Goal: Task Accomplishment & Management: Complete application form

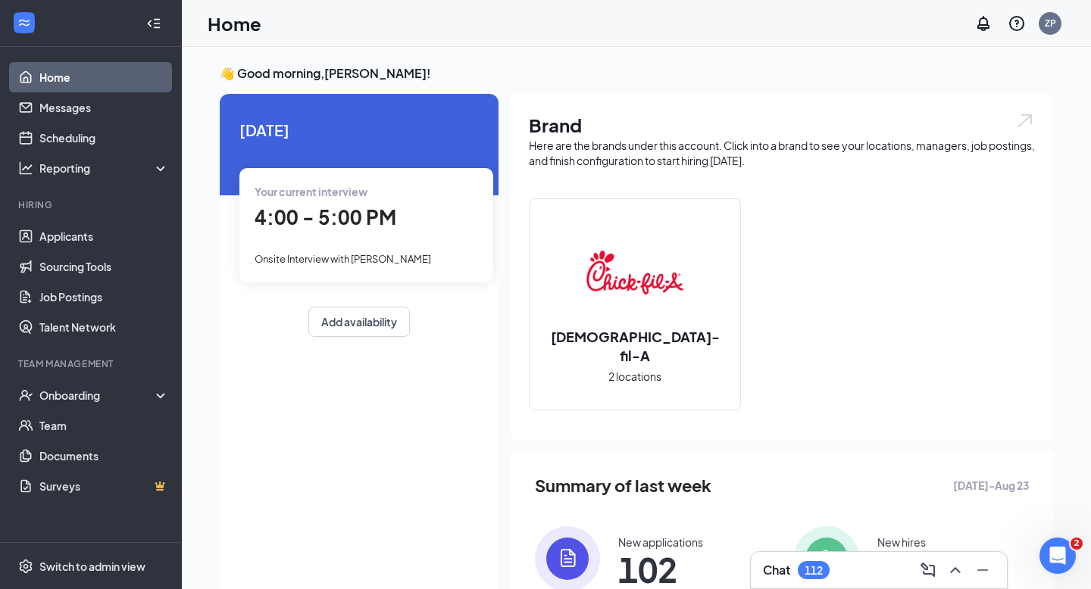
click at [315, 274] on div "Your current interview 4:00 - 5:00 PM Onsite Interview with [PERSON_NAME]" at bounding box center [366, 225] width 254 height 114
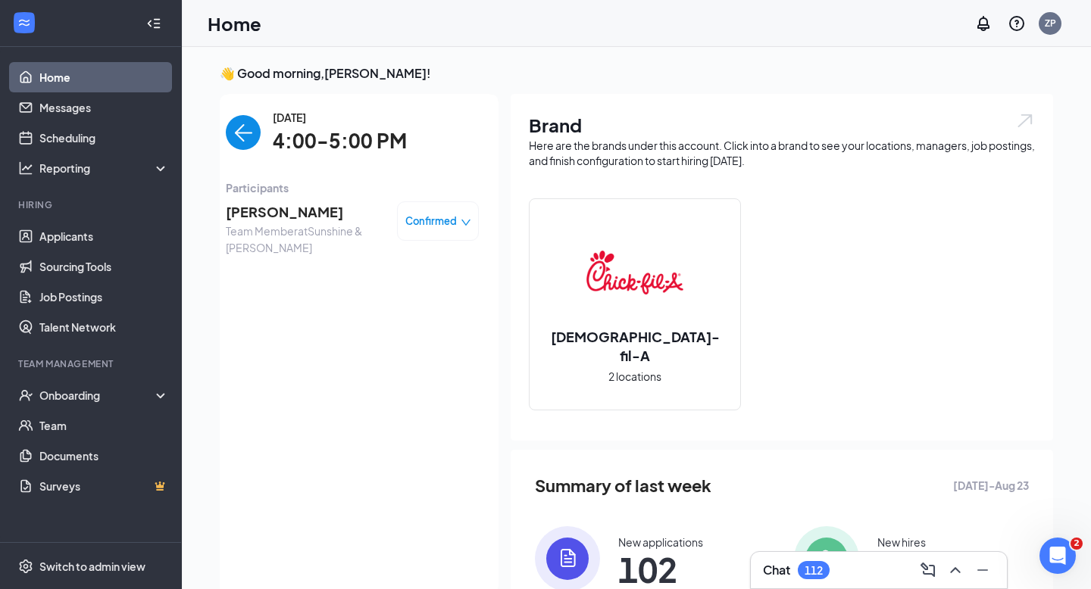
scroll to position [6, 0]
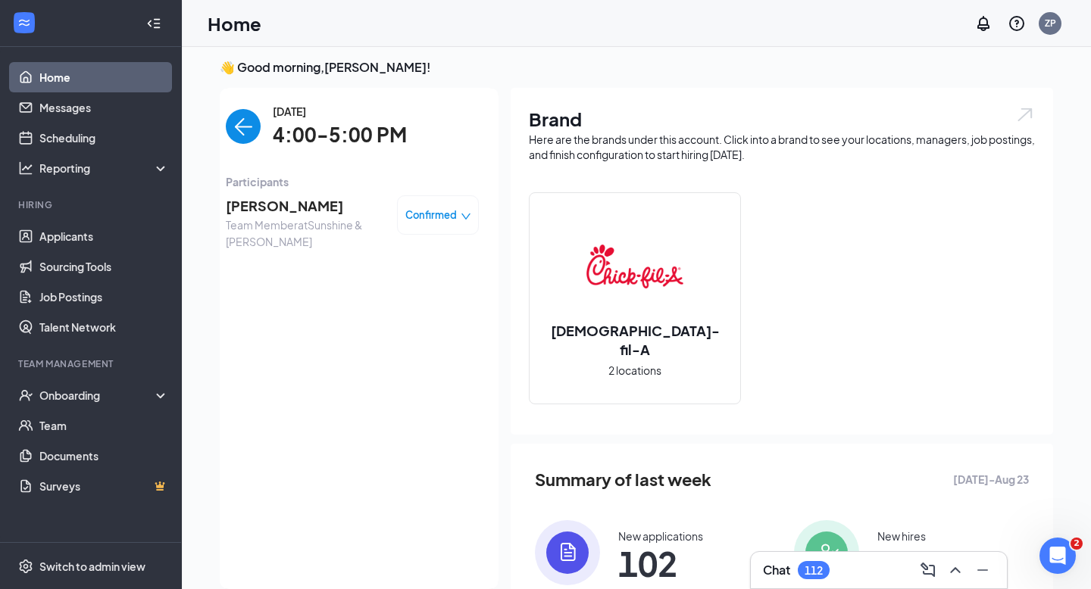
click at [294, 213] on span "[PERSON_NAME]" at bounding box center [305, 205] width 159 height 21
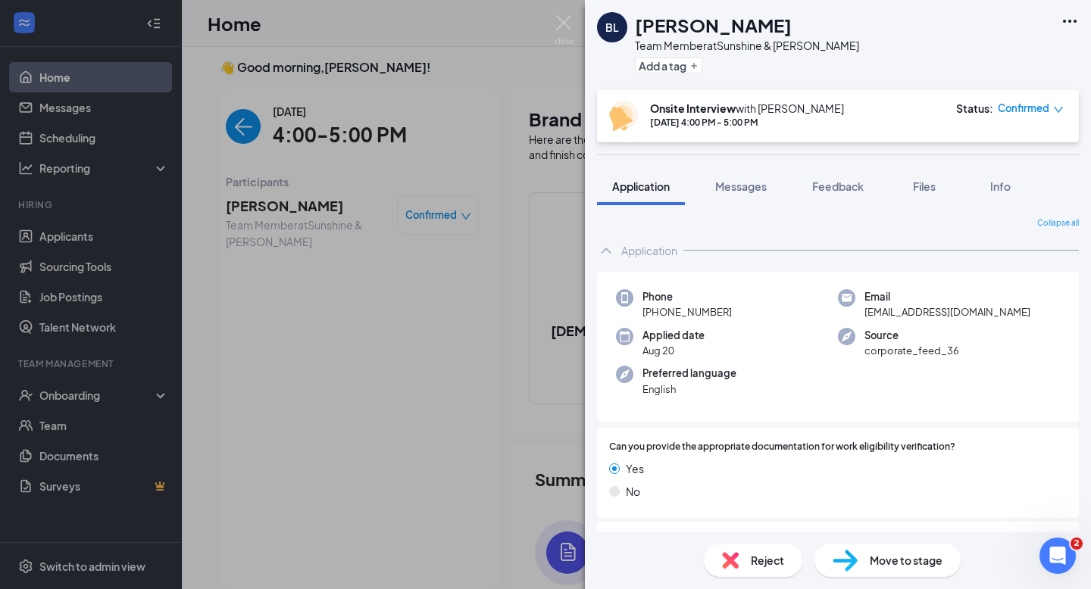
click at [695, 23] on h1 "[PERSON_NAME]" at bounding box center [713, 25] width 157 height 26
click at [561, 19] on img at bounding box center [564, 30] width 19 height 30
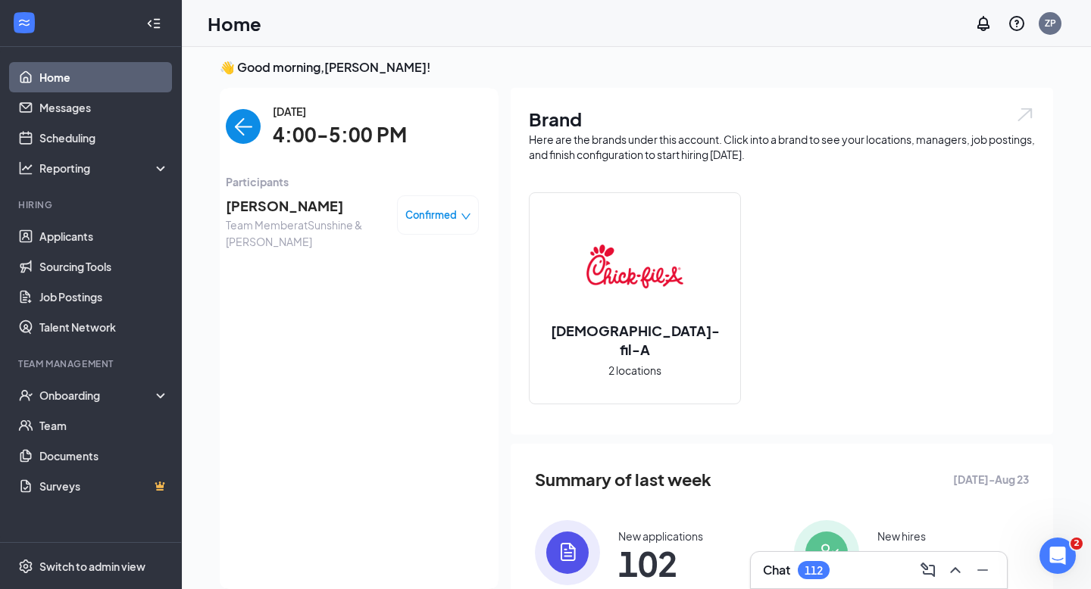
click at [287, 214] on span "[PERSON_NAME]" at bounding box center [305, 205] width 159 height 21
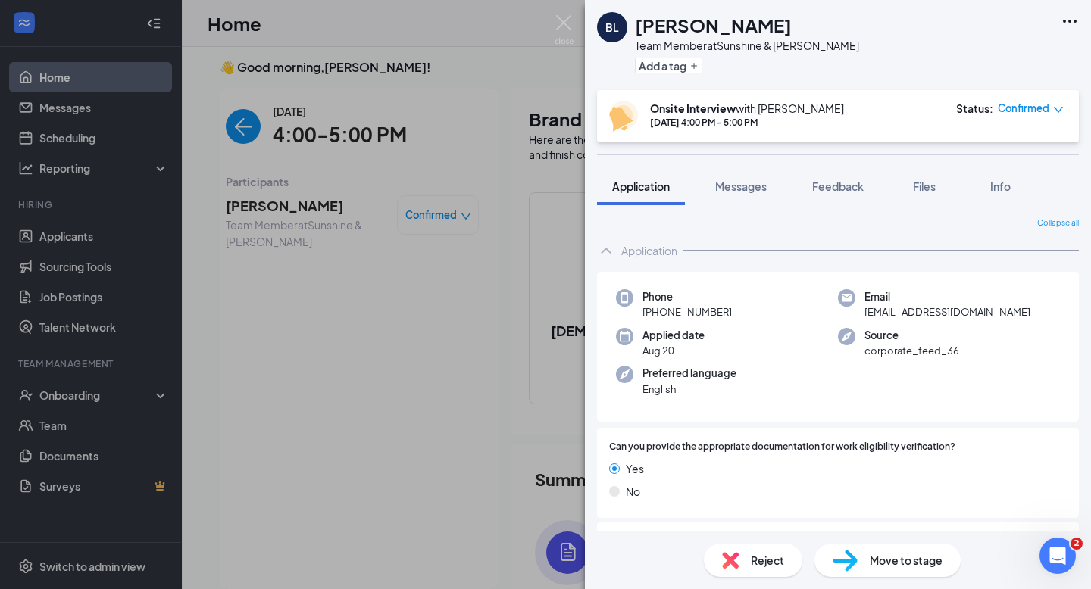
click at [649, 30] on h1 "[PERSON_NAME]" at bounding box center [713, 25] width 157 height 26
click at [583, 27] on div "[PERSON_NAME] Team Member at Sunshine & [PERSON_NAME] Add a tag Onsite Intervie…" at bounding box center [545, 294] width 1091 height 589
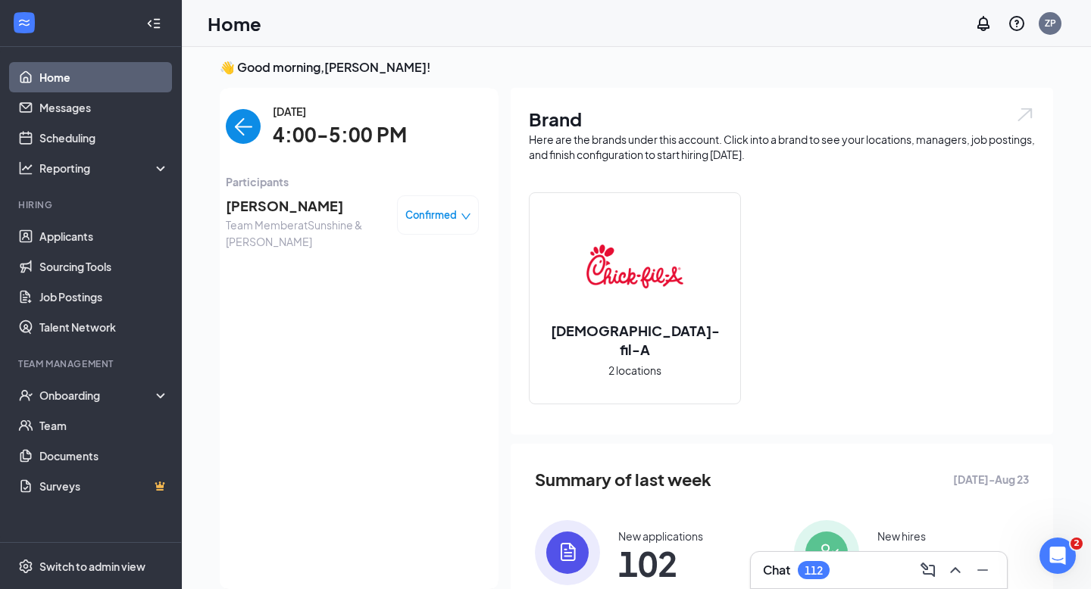
click at [557, 27] on div "Home ZP" at bounding box center [636, 23] width 909 height 47
click at [70, 249] on link "Applicants" at bounding box center [104, 236] width 130 height 30
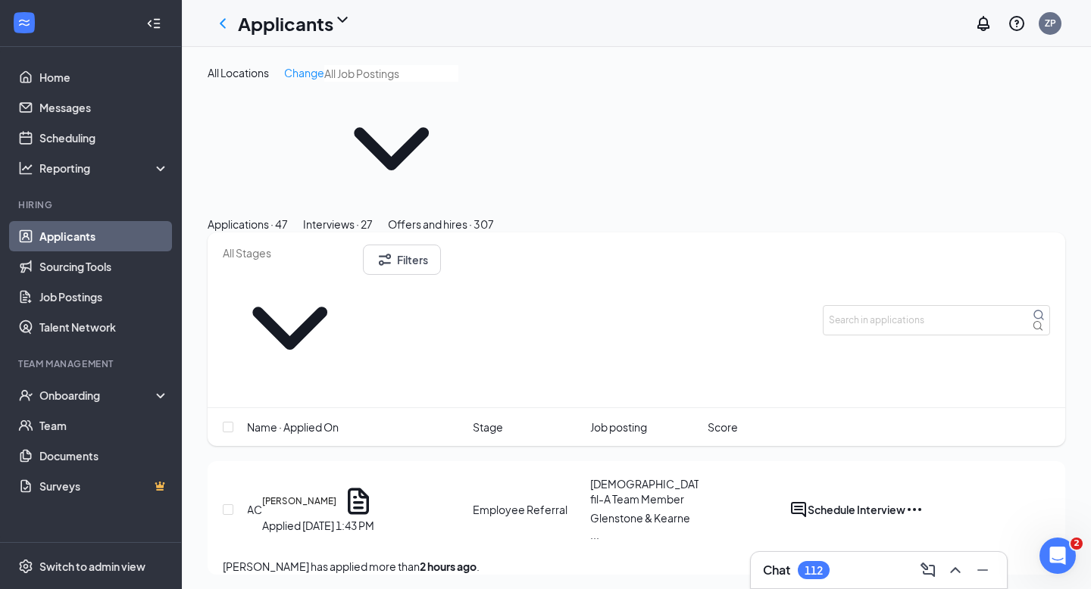
click at [373, 216] on div "Interviews · 27" at bounding box center [338, 224] width 70 height 17
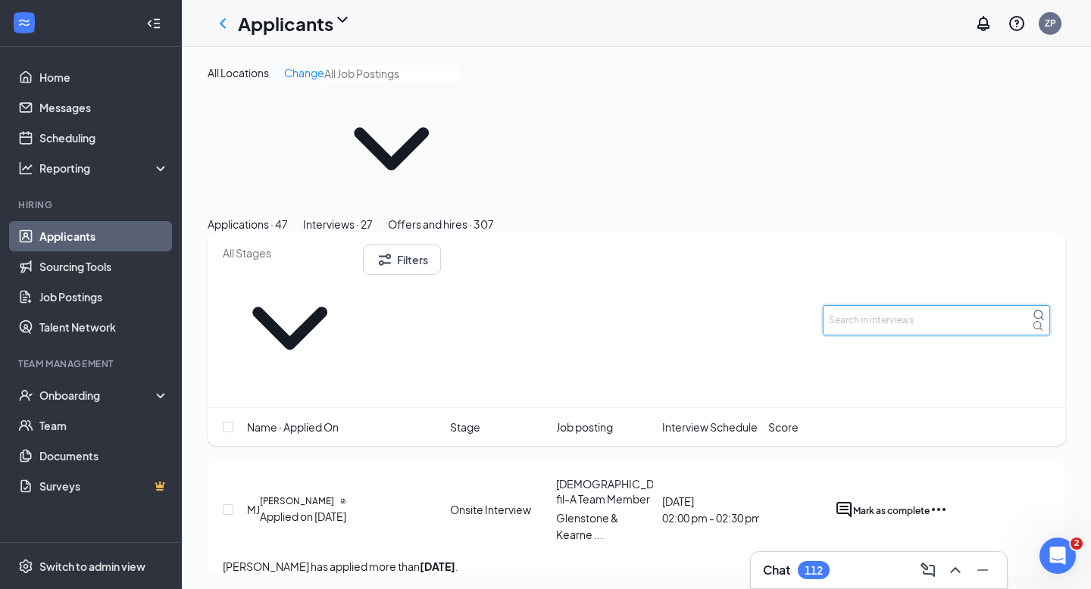
click at [917, 305] on input "text" at bounding box center [936, 320] width 227 height 30
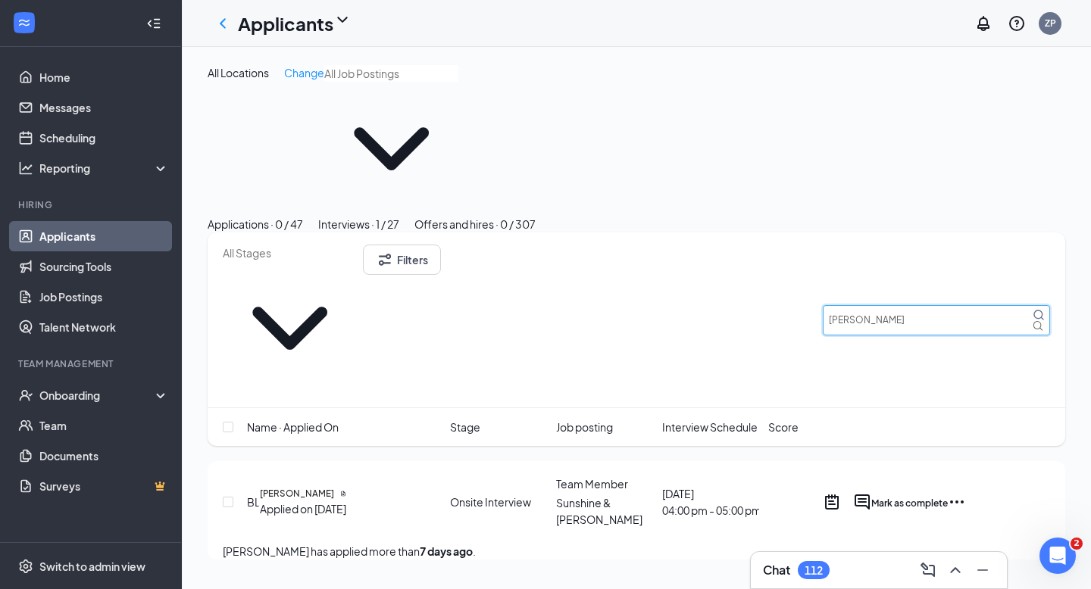
type input "[PERSON_NAME]"
click at [966, 493] on icon "Ellipses" at bounding box center [957, 502] width 18 height 18
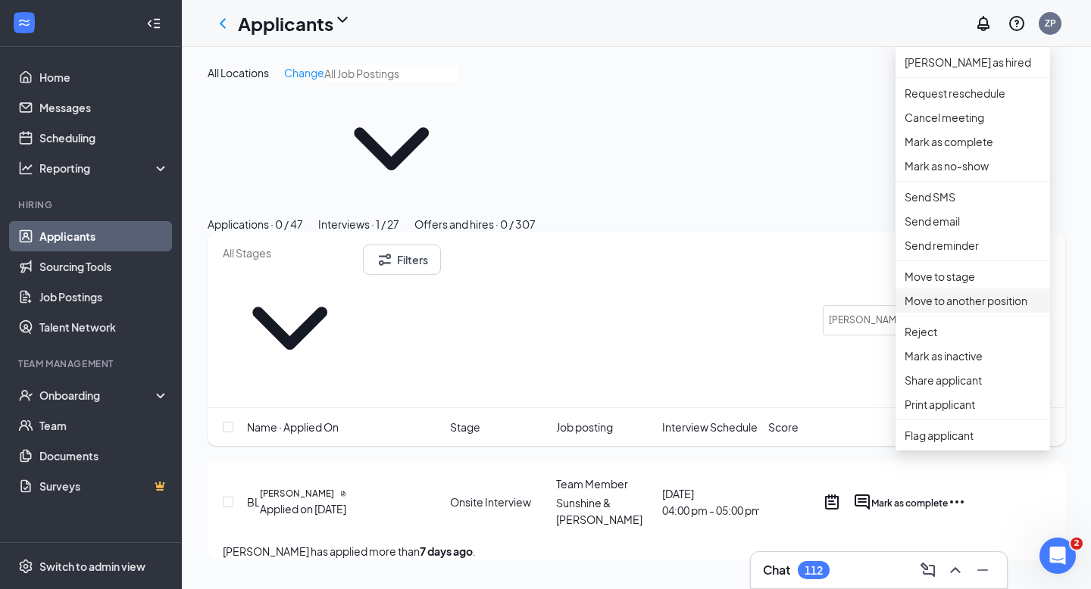
click at [1010, 309] on p "Move to another position" at bounding box center [973, 300] width 136 height 17
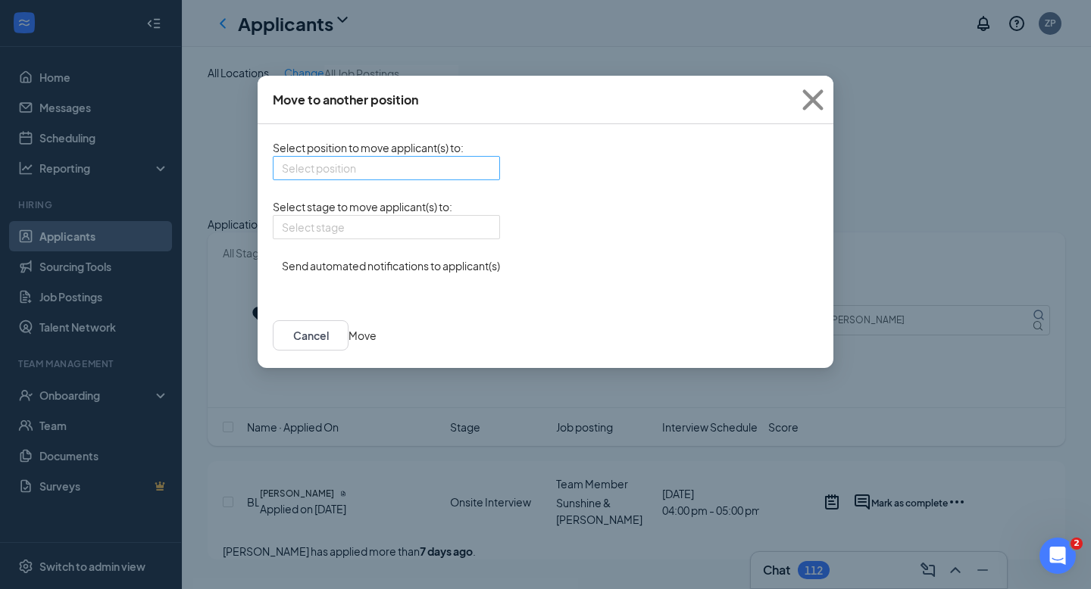
click at [464, 178] on input "search" at bounding box center [381, 168] width 198 height 23
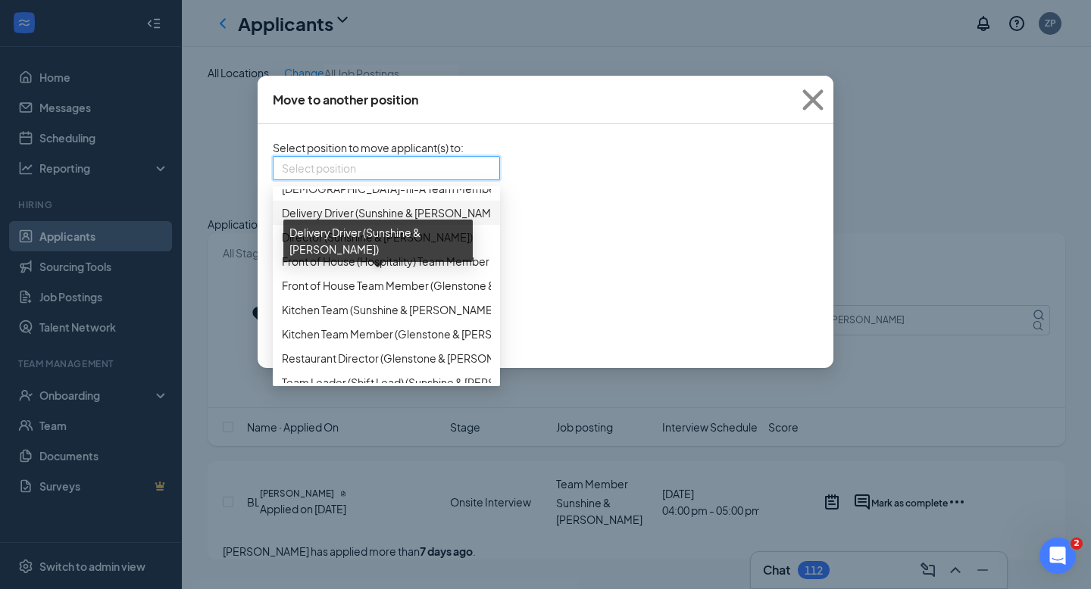
scroll to position [39, 0]
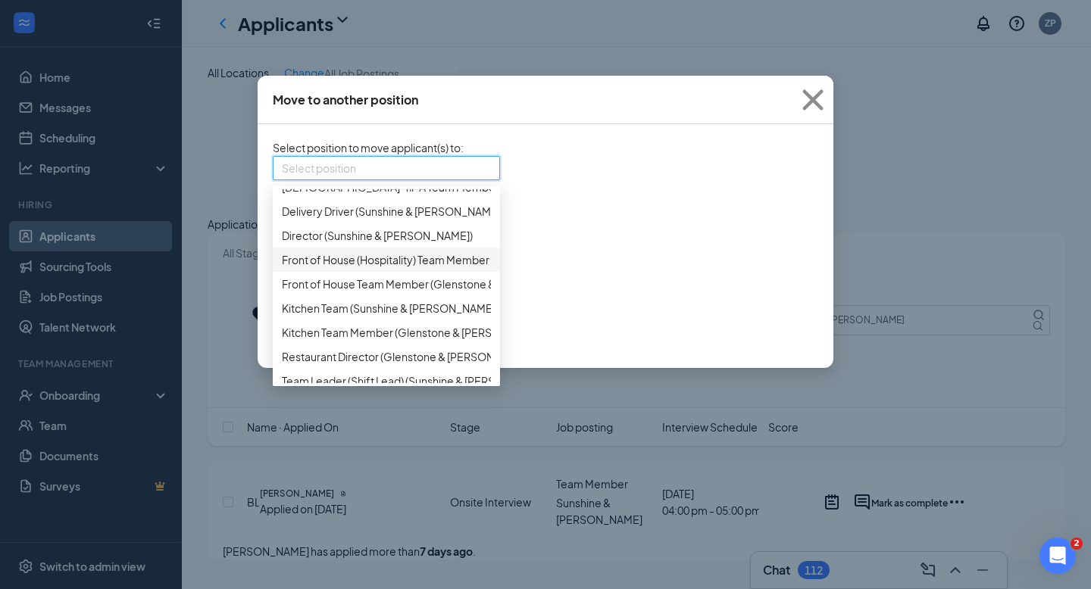
click at [433, 268] on span "Front of House (Hospitality) Team Member (Sunshine & [PERSON_NAME])" at bounding box center [461, 260] width 358 height 17
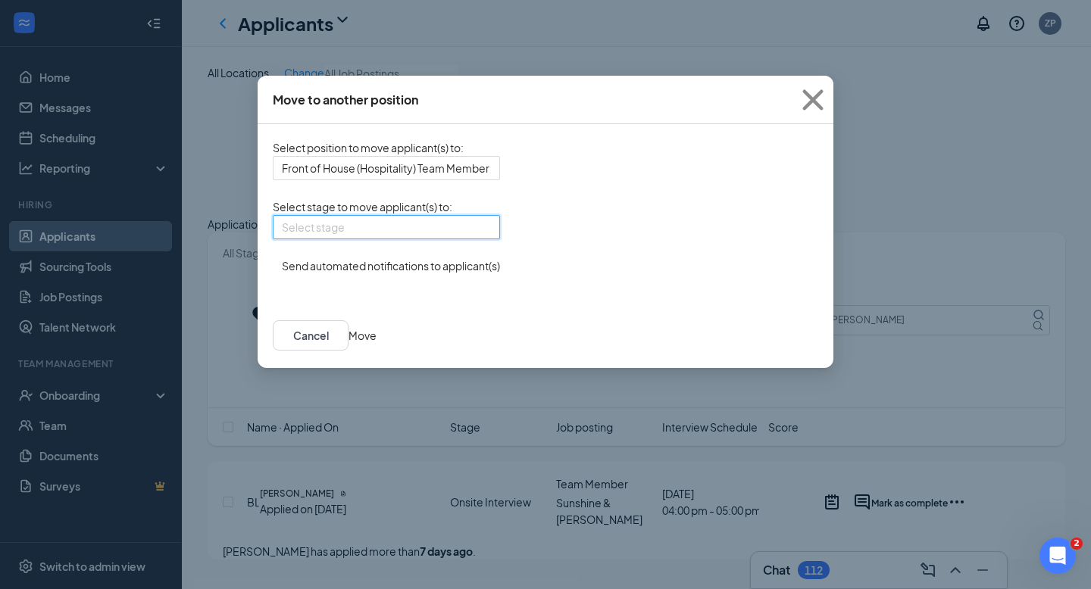
click at [430, 239] on input "search" at bounding box center [381, 227] width 198 height 23
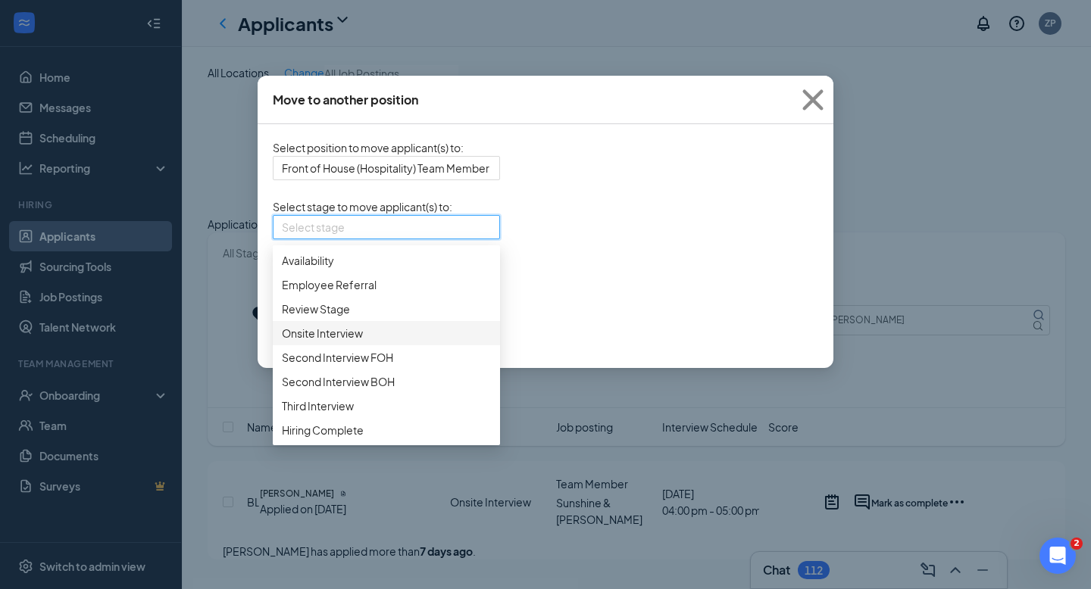
scroll to position [83, 0]
click at [414, 366] on span "Second Interview FOH" at bounding box center [386, 357] width 209 height 17
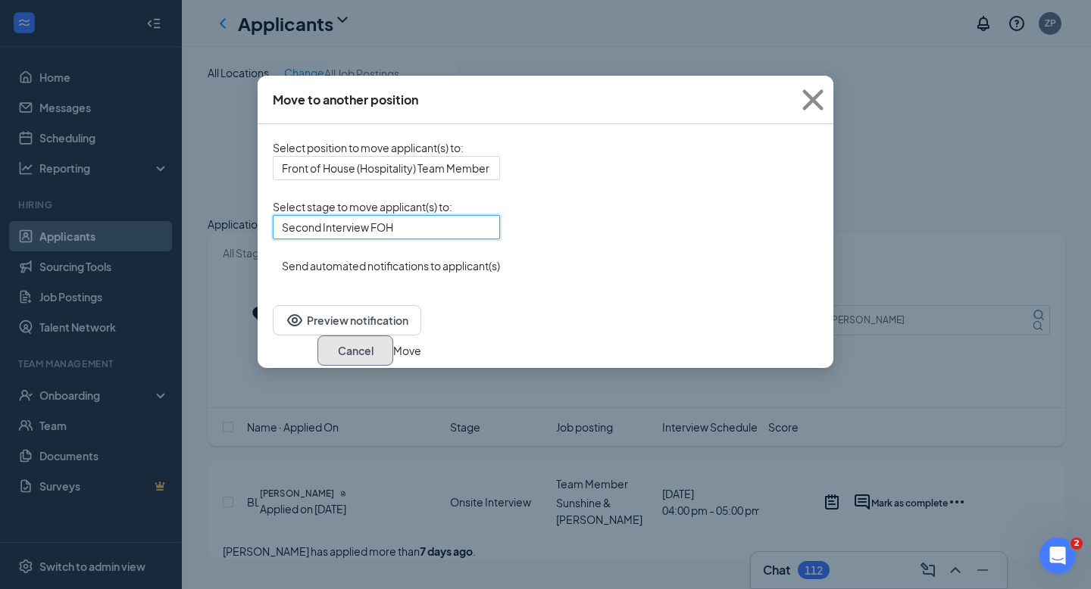
click at [393, 339] on button "Cancel" at bounding box center [355, 351] width 76 height 30
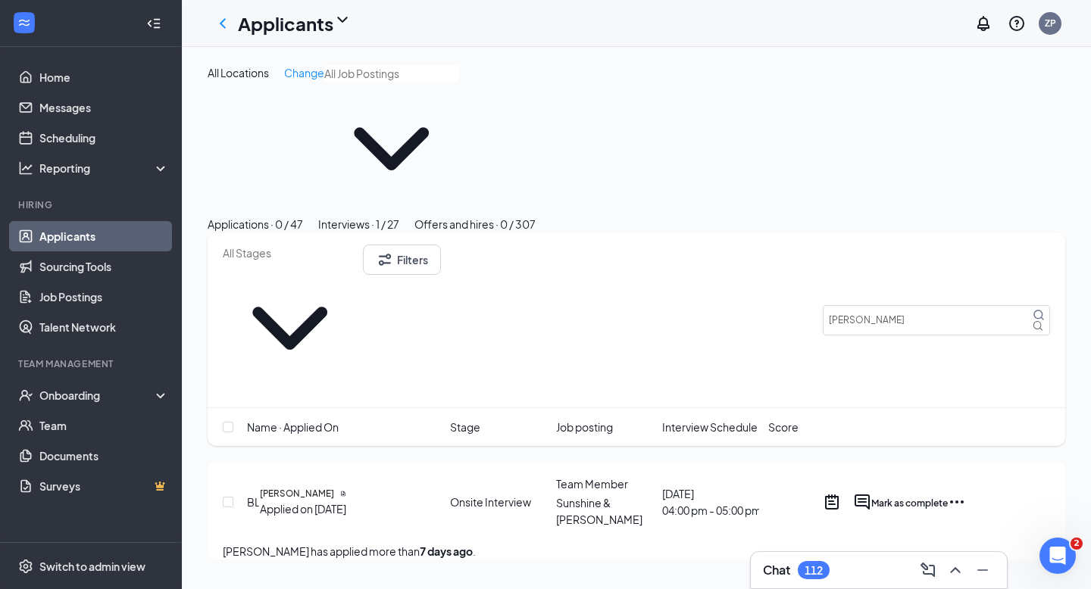
click at [871, 493] on icon "ActiveChat" at bounding box center [862, 502] width 18 height 18
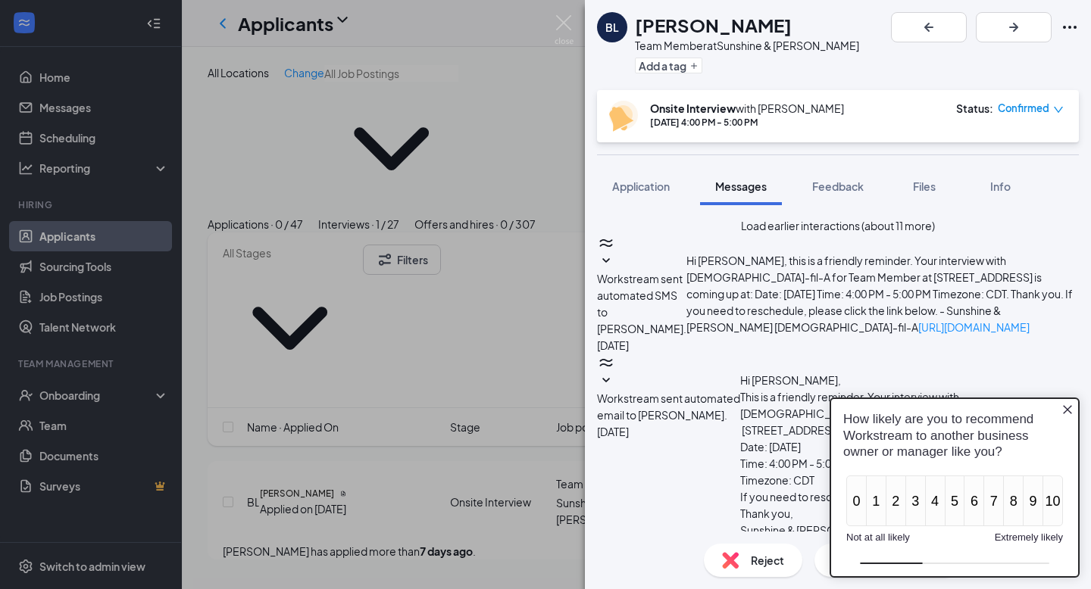
click at [1070, 411] on icon "Close button" at bounding box center [1067, 410] width 12 height 12
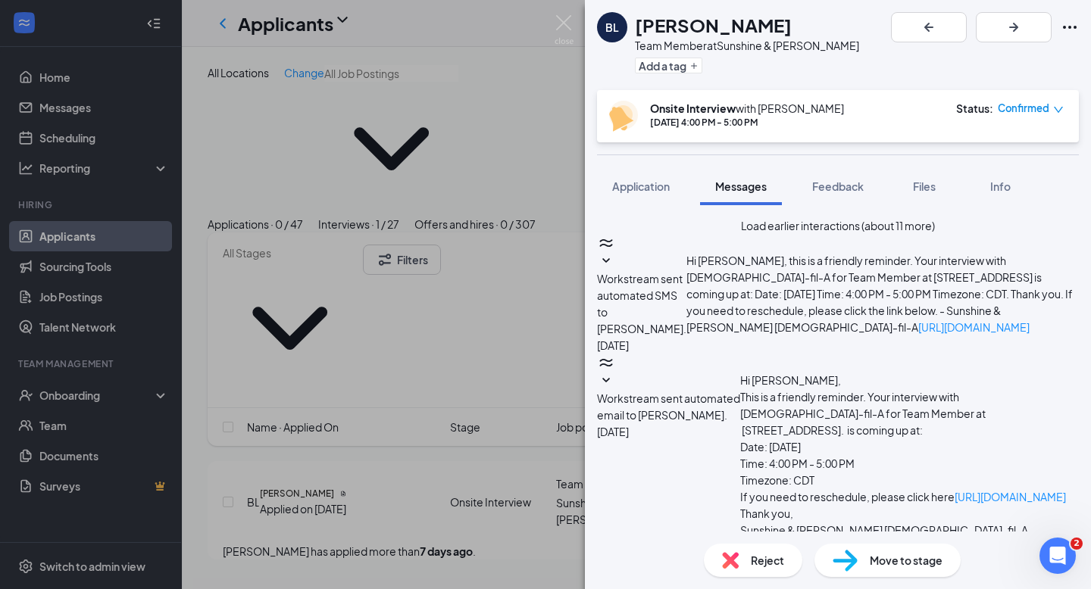
type textarea "Hi [PERSON_NAME], Thank you for interviewing [DATE]. I wanted to ask if you wou…"
click at [558, 26] on img at bounding box center [564, 30] width 19 height 30
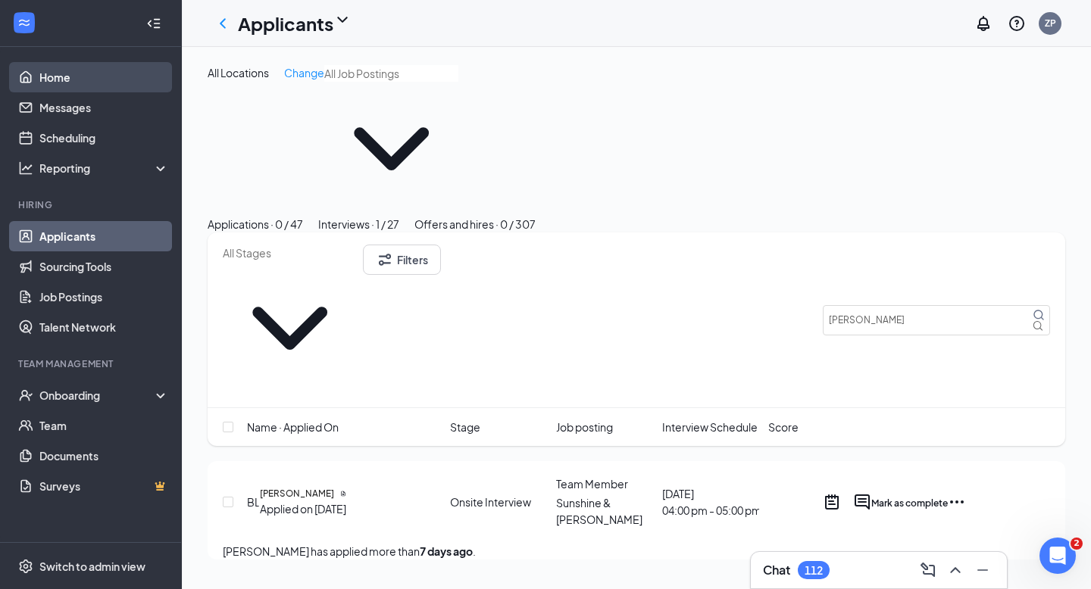
click at [127, 81] on link "Home" at bounding box center [104, 77] width 130 height 30
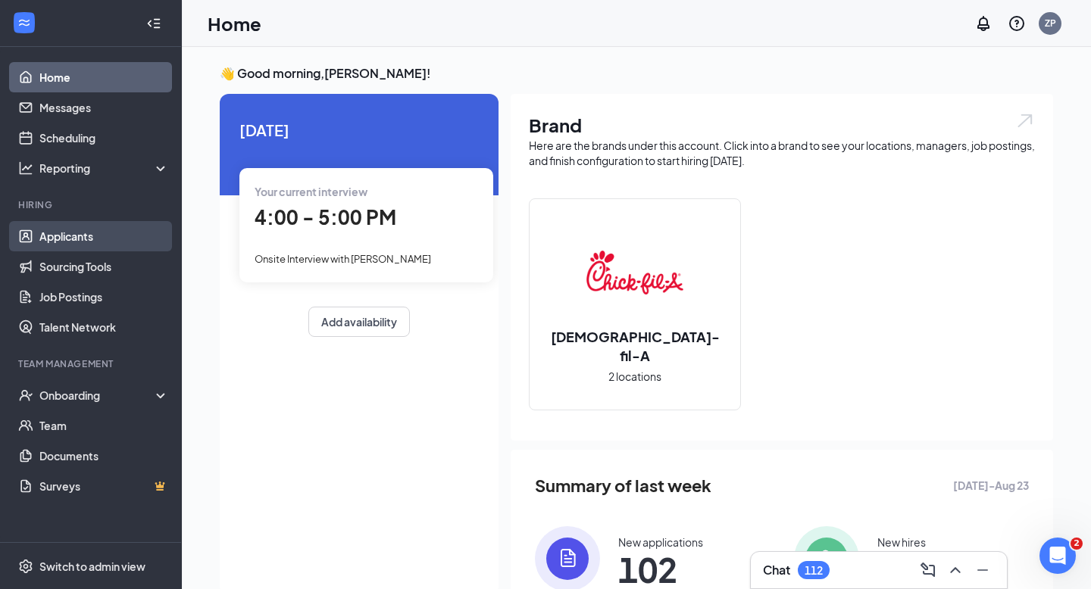
click at [136, 236] on link "Applicants" at bounding box center [104, 236] width 130 height 30
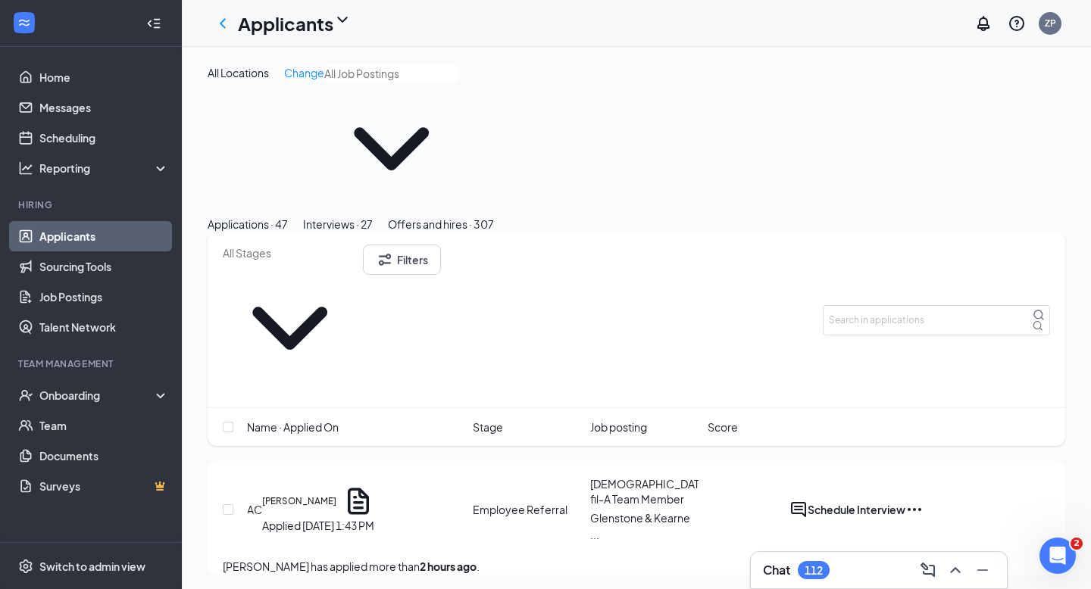
click at [373, 216] on div "Interviews · 27" at bounding box center [338, 224] width 70 height 17
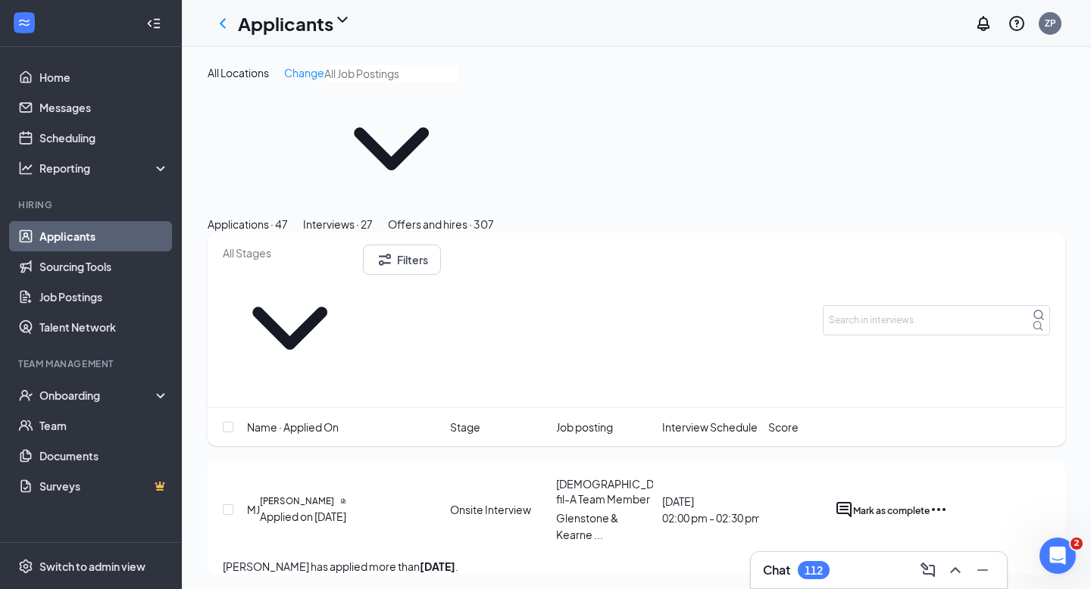
click at [311, 82] on div "All Locations Change" at bounding box center [637, 140] width 858 height 151
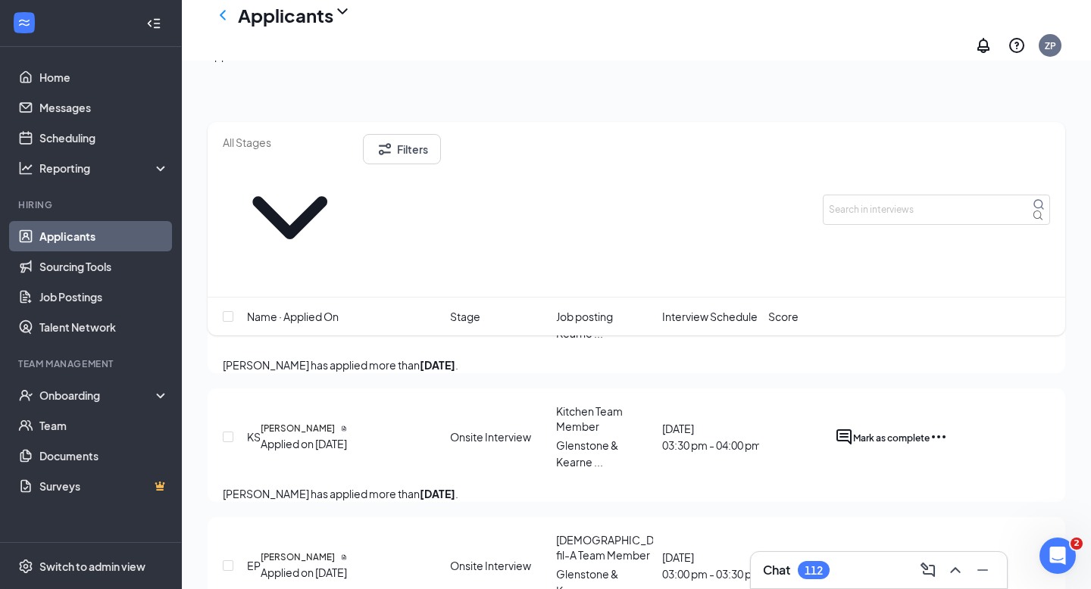
scroll to position [154, 0]
click at [288, 64] on div "Applications · 47" at bounding box center [248, 55] width 80 height 17
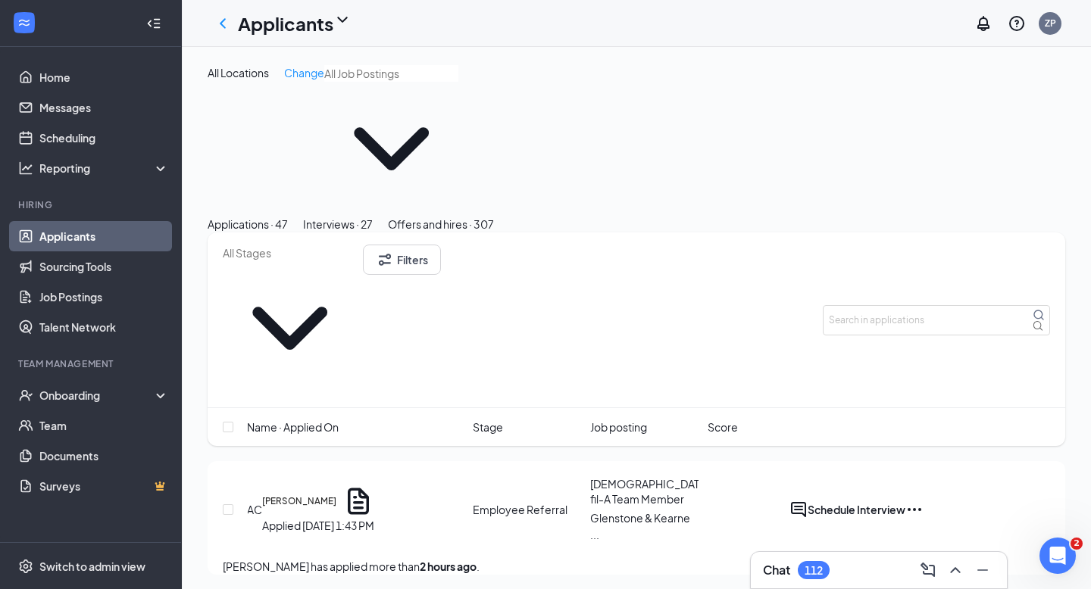
click at [373, 216] on div "Interviews · 27" at bounding box center [338, 224] width 70 height 17
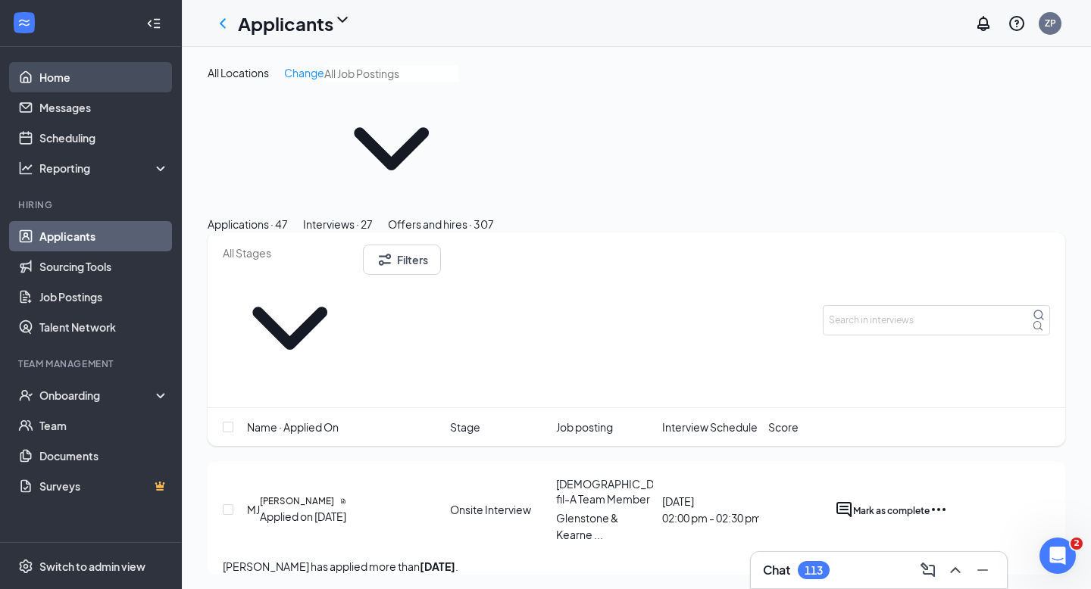
click at [143, 76] on link "Home" at bounding box center [104, 77] width 130 height 30
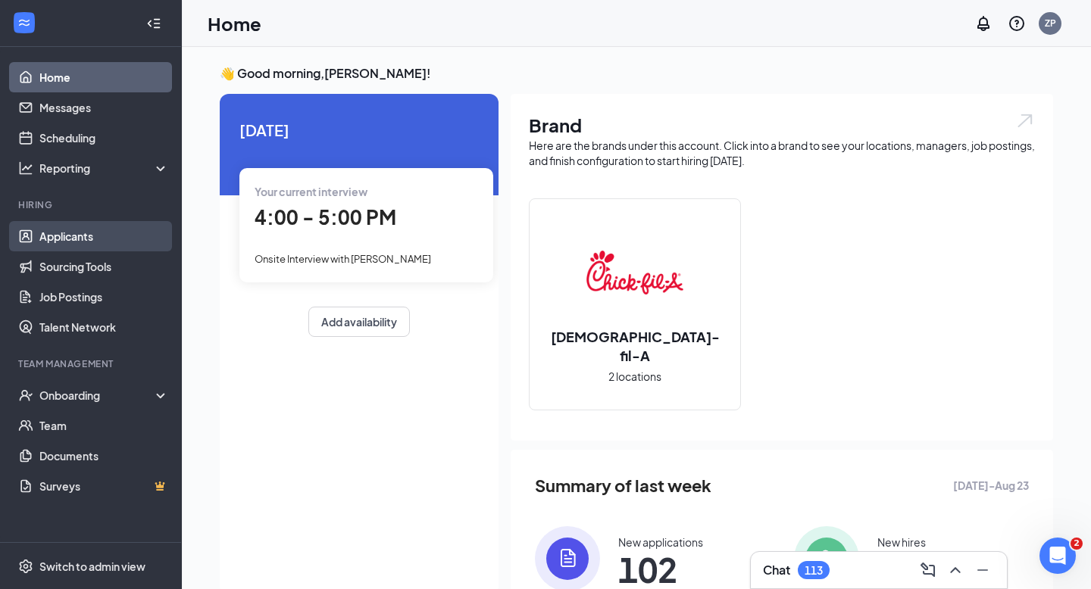
click at [100, 231] on link "Applicants" at bounding box center [104, 236] width 130 height 30
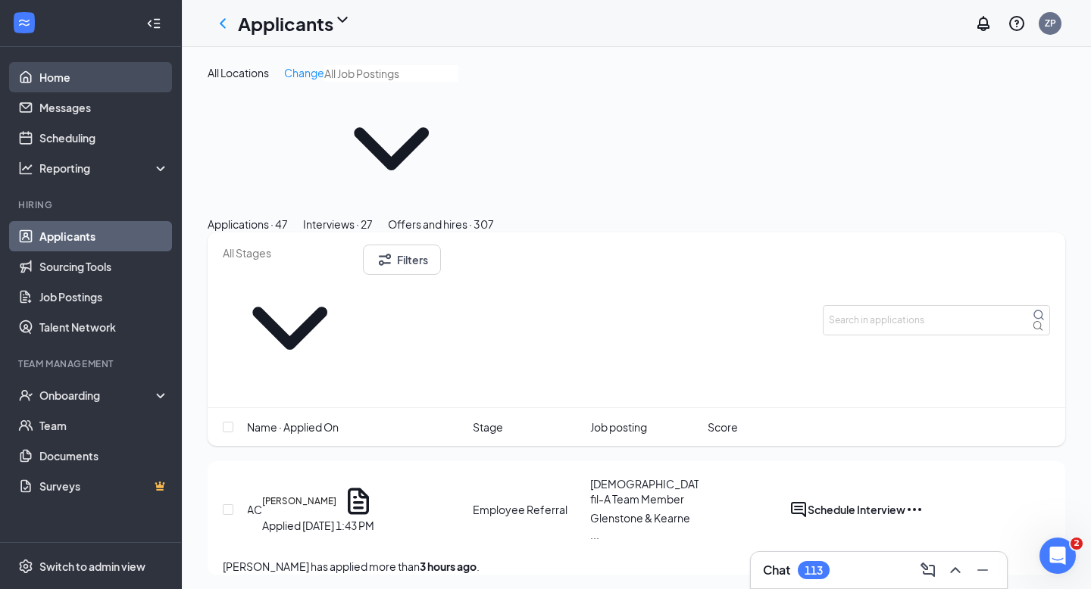
click at [79, 73] on link "Home" at bounding box center [104, 77] width 130 height 30
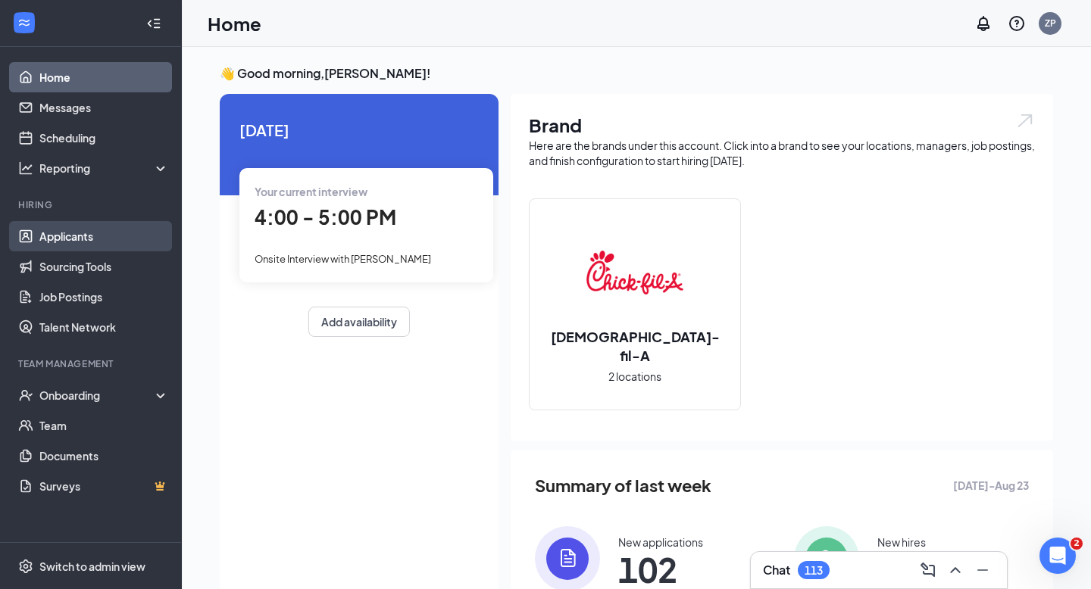
click at [111, 236] on link "Applicants" at bounding box center [104, 236] width 130 height 30
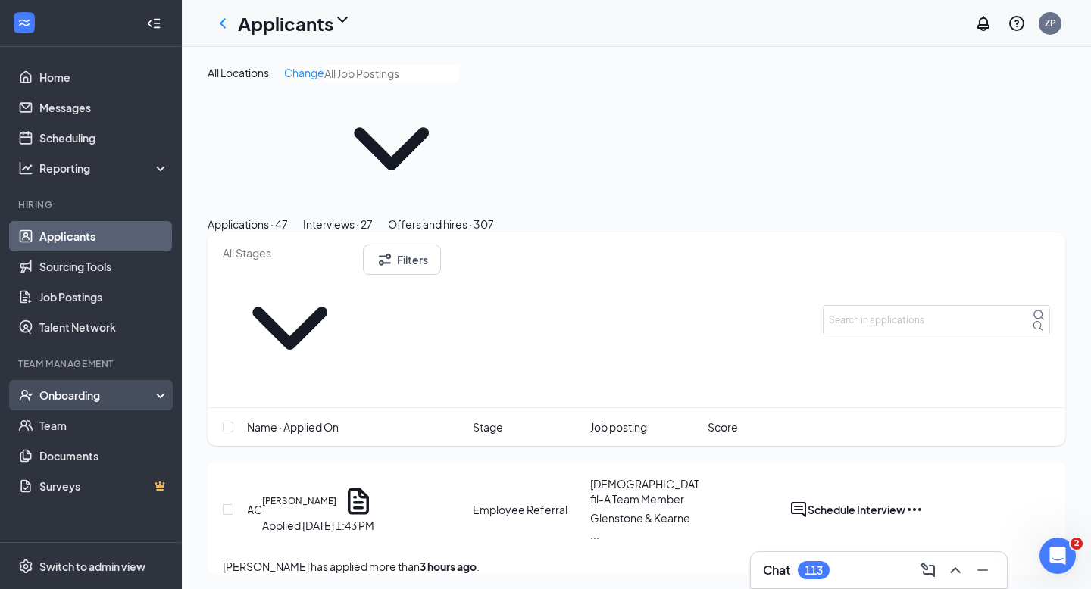
click at [127, 403] on div "Onboarding" at bounding box center [91, 395] width 182 height 30
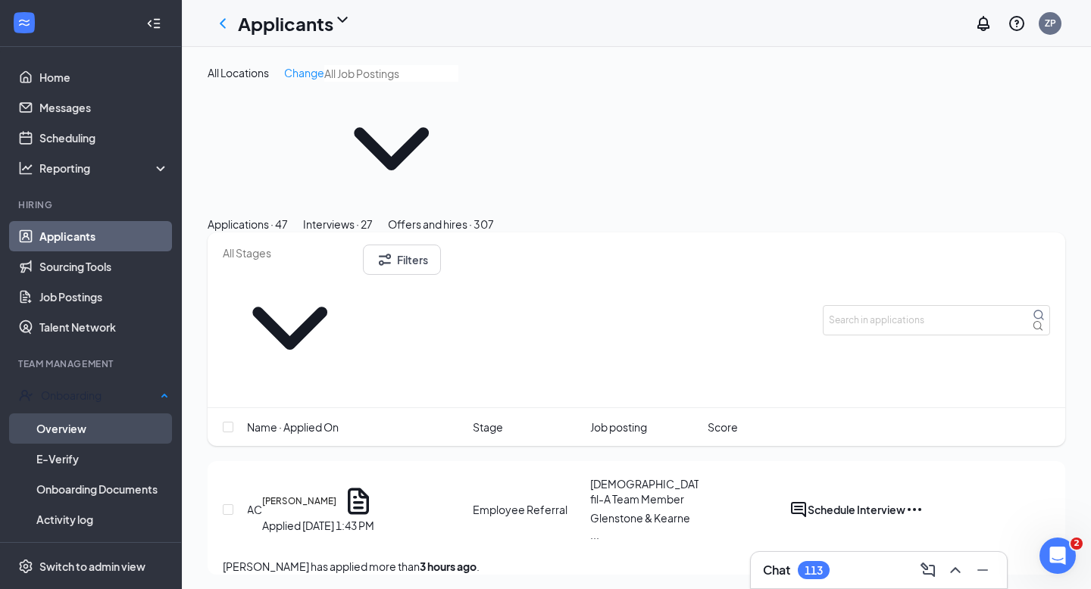
click at [148, 420] on link "Overview" at bounding box center [102, 429] width 133 height 30
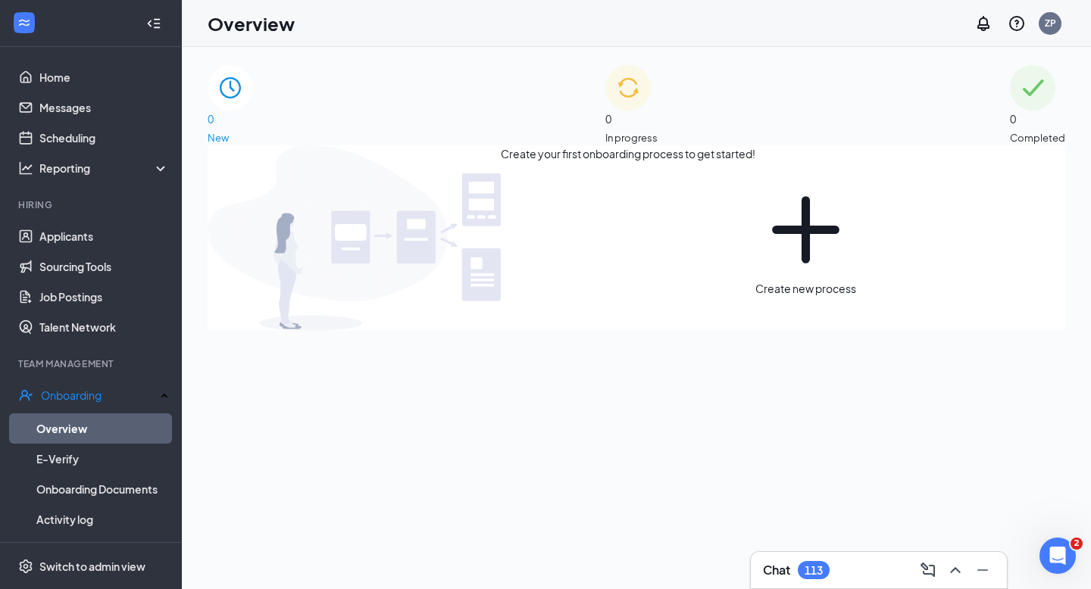
click at [605, 117] on div "0 In progress" at bounding box center [631, 105] width 52 height 80
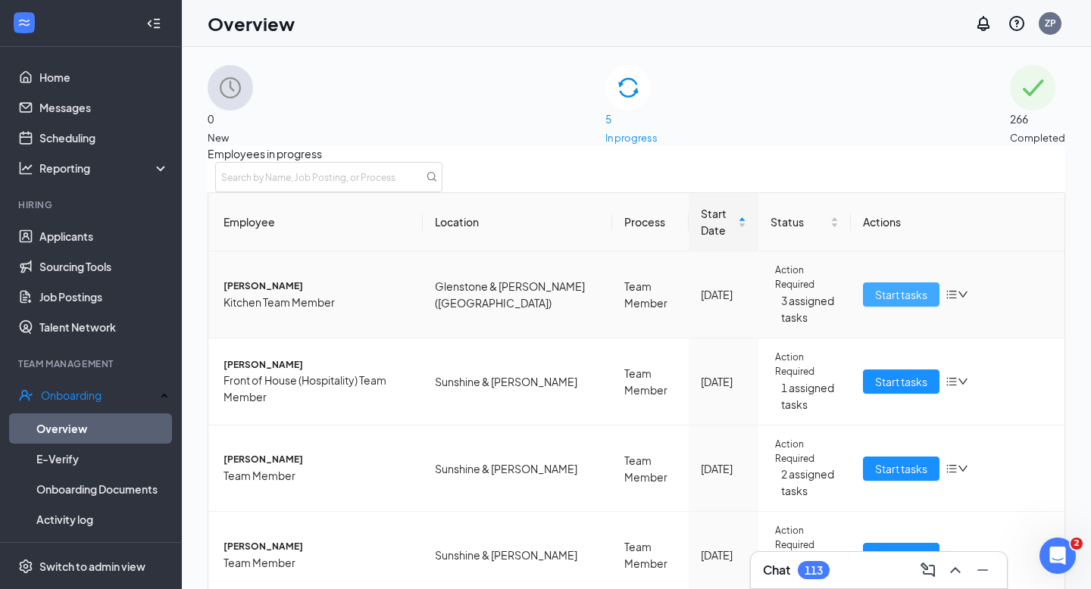
click at [921, 307] on button "Start tasks" at bounding box center [901, 295] width 77 height 24
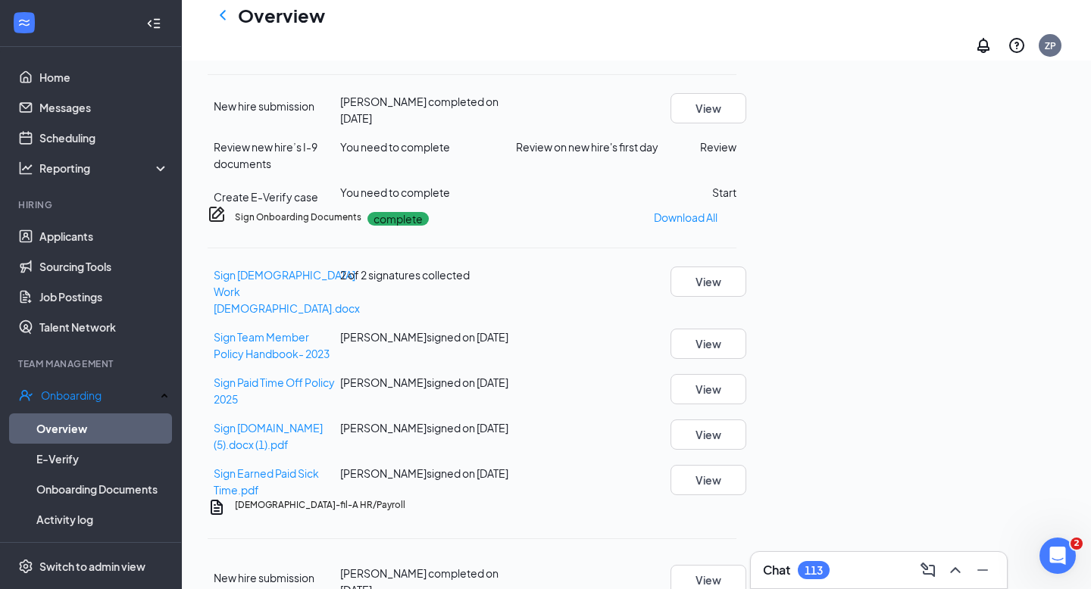
scroll to position [406, 0]
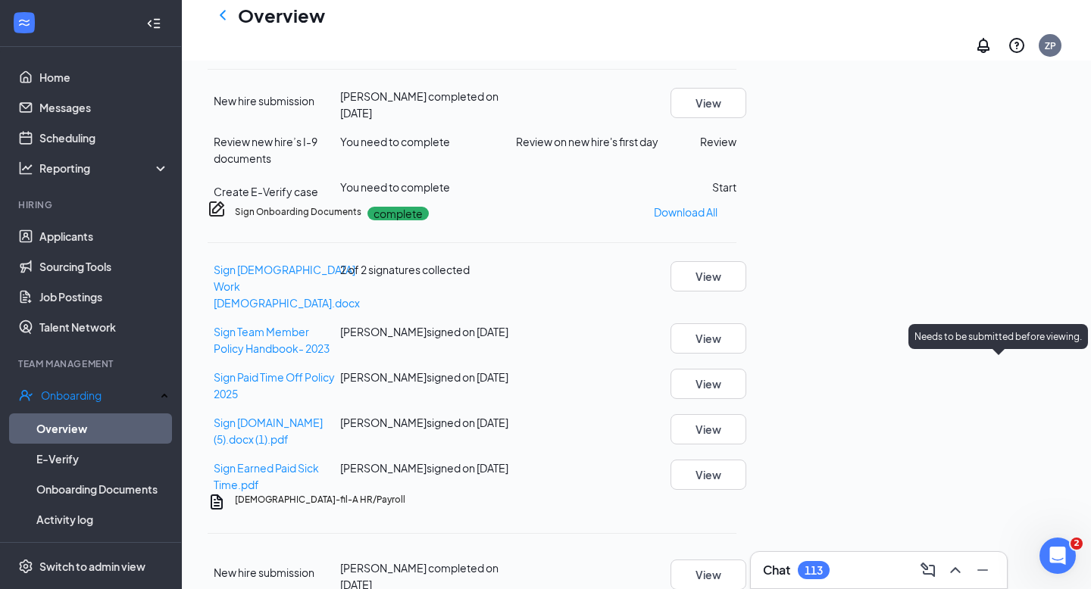
click at [1026, 341] on p "Needs to be submitted before viewing." at bounding box center [997, 336] width 167 height 13
click at [1026, 327] on div "Needs to be submitted before viewing." at bounding box center [998, 336] width 180 height 25
click at [1037, 325] on div "Needs to be submitted before viewing." at bounding box center [998, 336] width 180 height 25
click at [736, 150] on button "Review" at bounding box center [718, 141] width 36 height 17
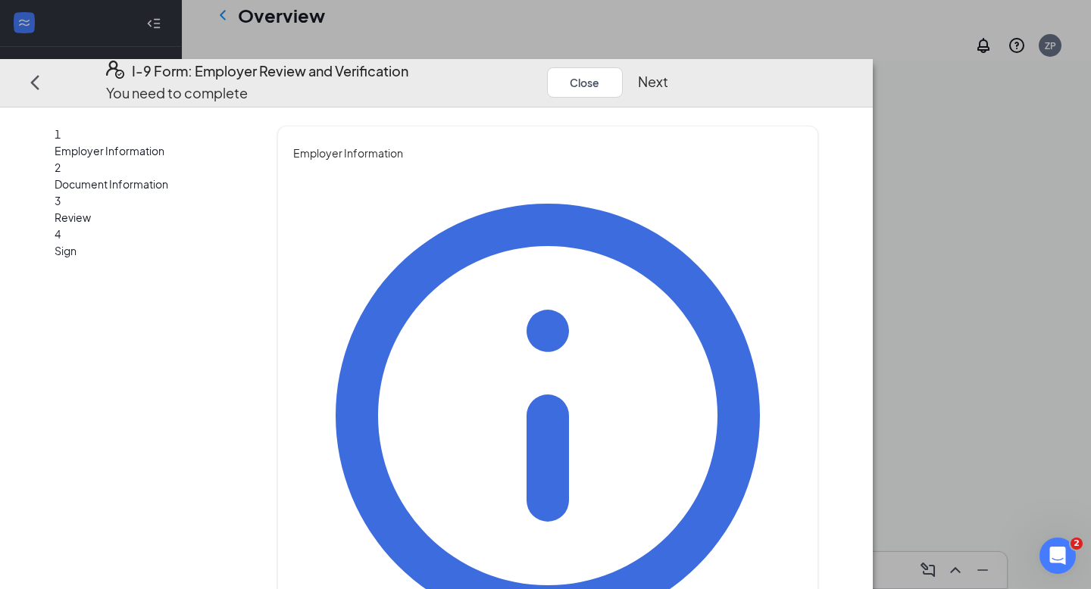
type input "[PERSON_NAME]"
type input "[EMAIL_ADDRESS][DOMAIN_NAME]"
type input "6184074791"
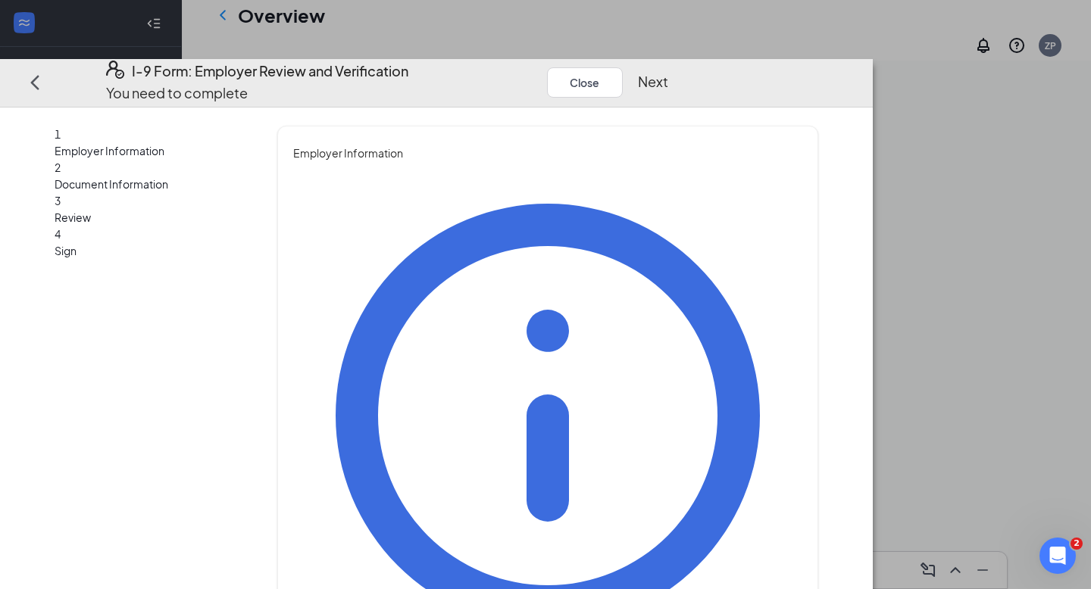
type input "[PERSON_NAME]"
type input "Assistant Executive Director"
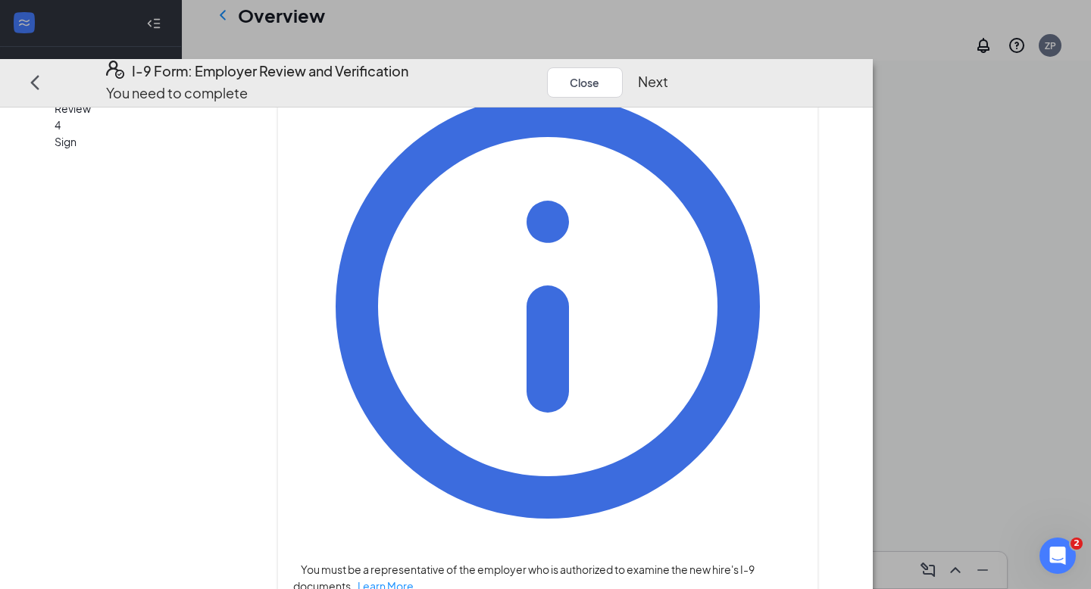
scroll to position [535, 0]
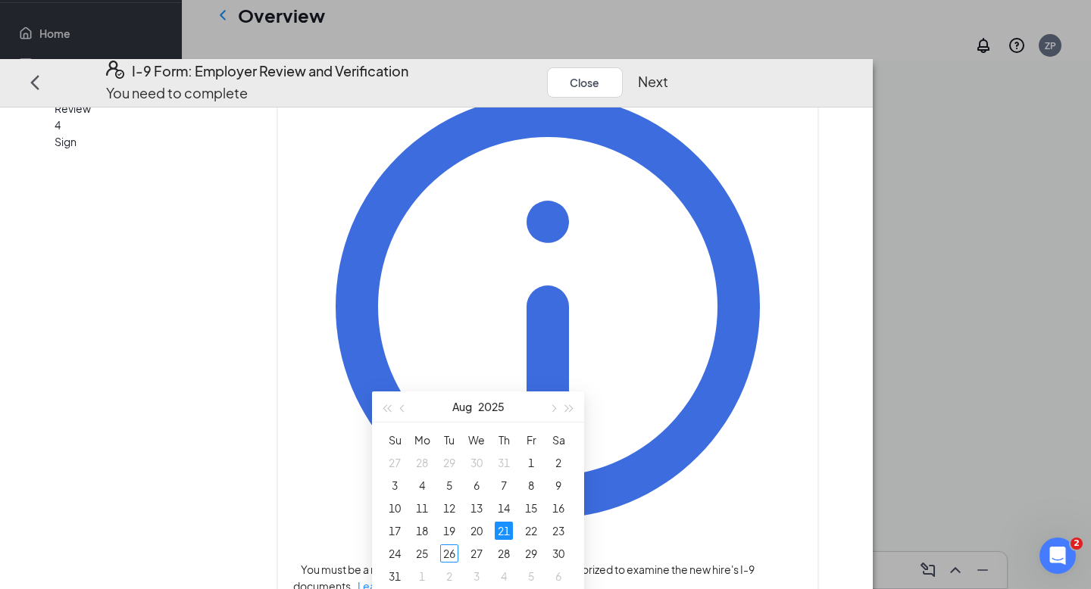
scroll to position [705, 0]
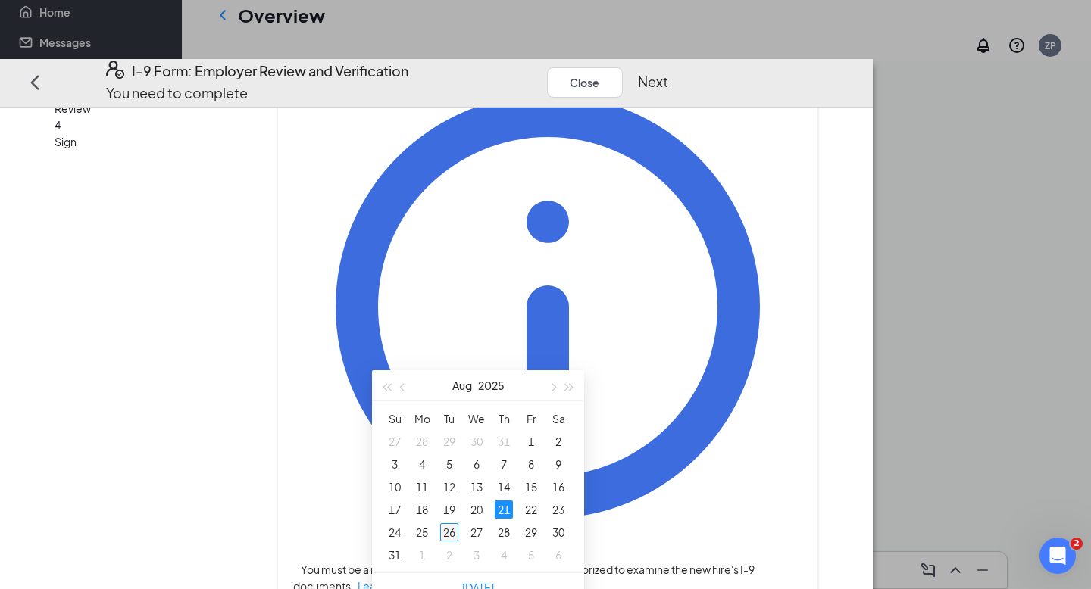
type input "[DATE]"
click at [452, 536] on div "26" at bounding box center [449, 532] width 18 height 18
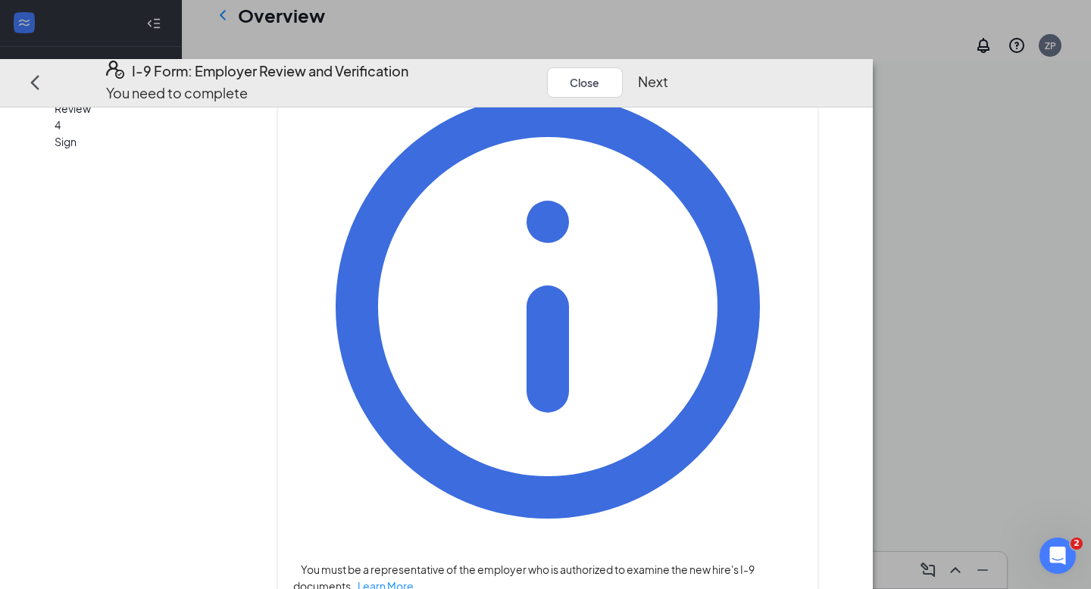
click at [668, 71] on button "Next" at bounding box center [653, 81] width 30 height 21
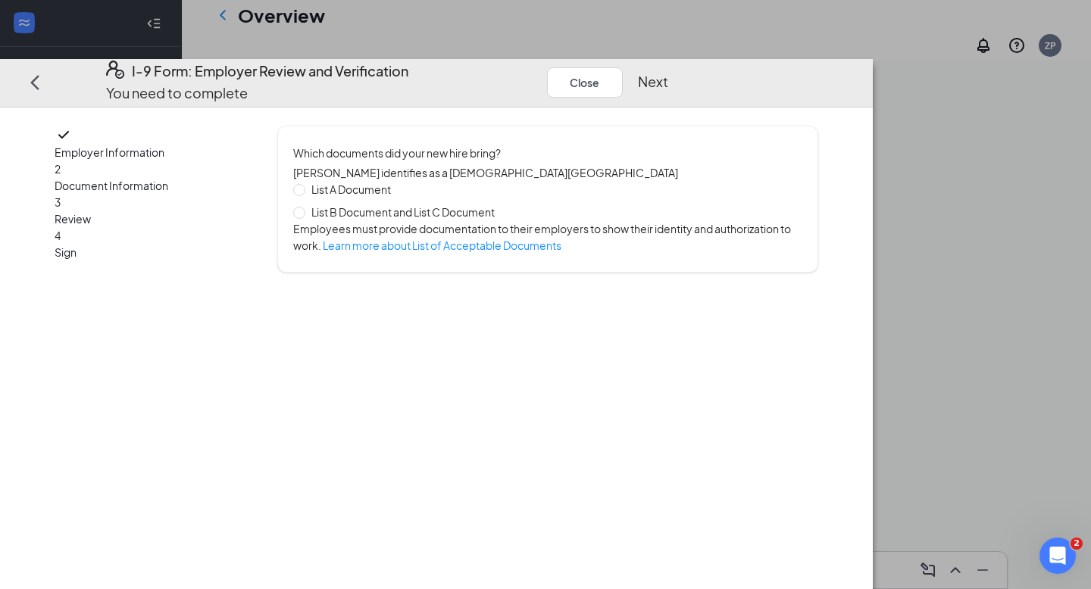
scroll to position [0, 0]
click at [305, 184] on span at bounding box center [299, 190] width 12 height 12
click at [304, 184] on input "List A Document" at bounding box center [298, 189] width 11 height 11
radio input "true"
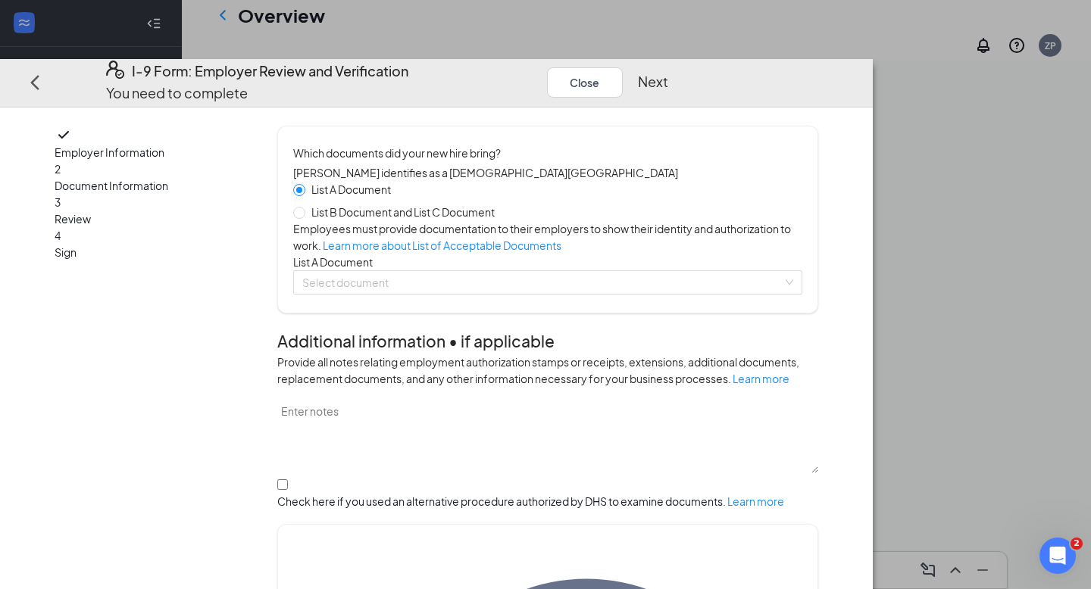
click at [423, 295] on div "Which documents did your new hire bring? [PERSON_NAME] identifies as a [DEMOGRA…" at bounding box center [547, 220] width 509 height 150
click at [423, 294] on span at bounding box center [542, 282] width 480 height 23
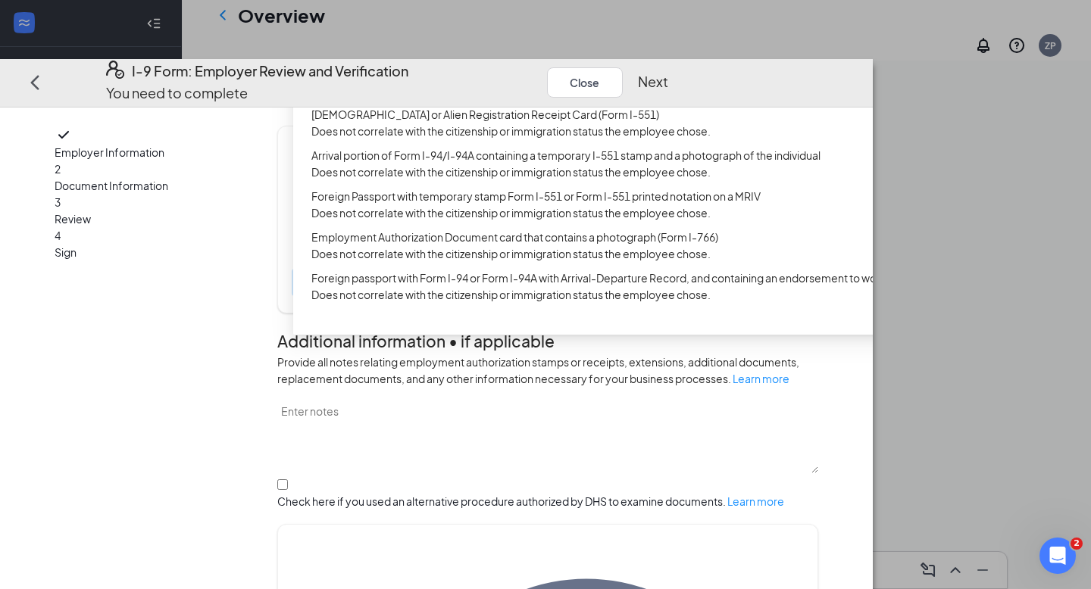
click at [452, 77] on div "U.S. Passport or Passport Card" at bounding box center [599, 65] width 612 height 24
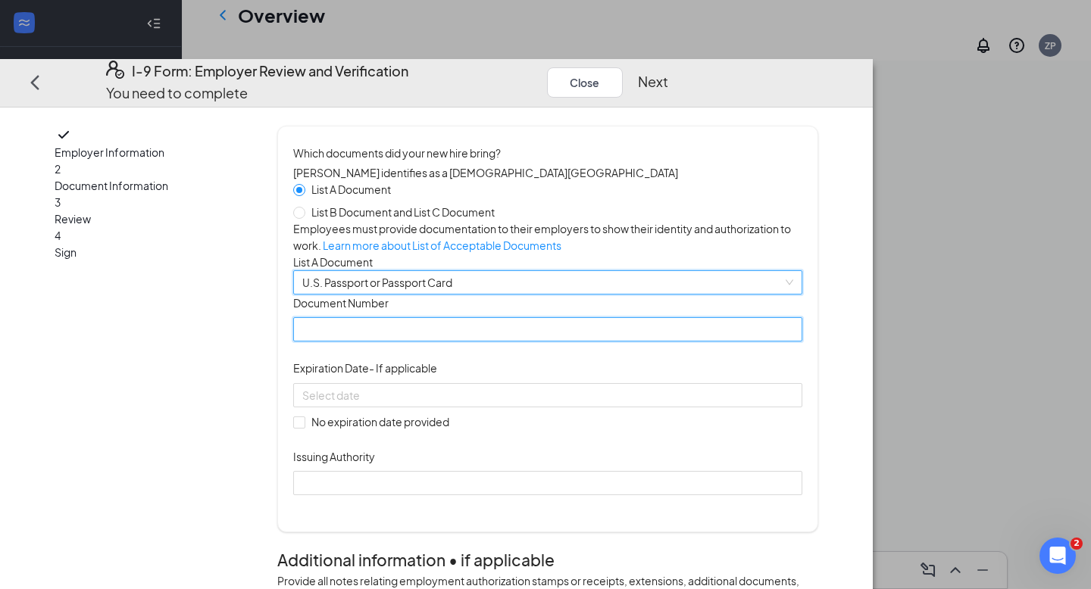
click at [457, 342] on input "Document Number" at bounding box center [547, 329] width 509 height 24
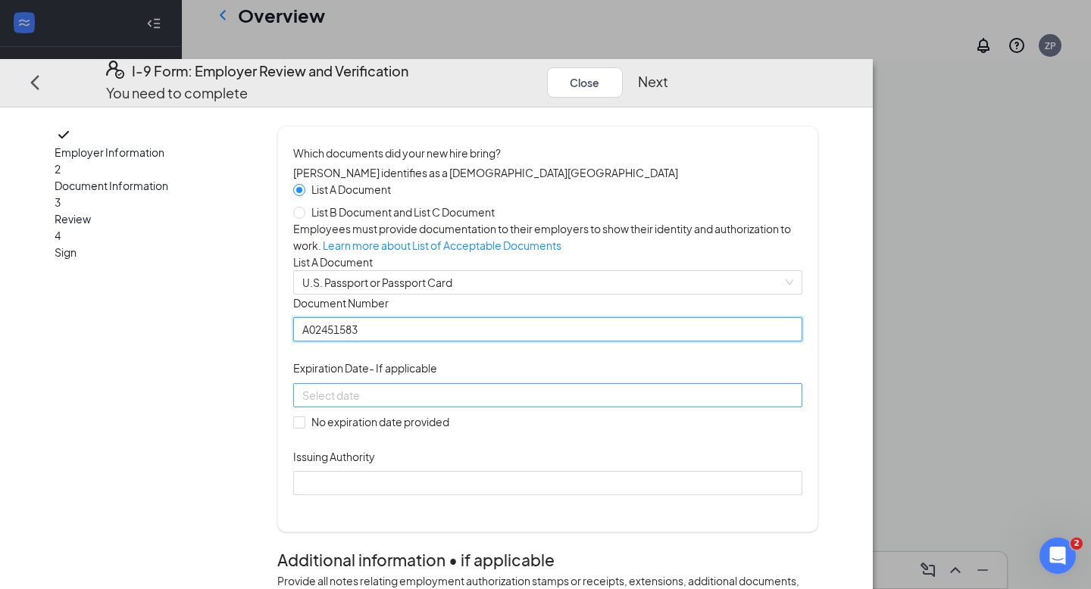
type input "A02451583"
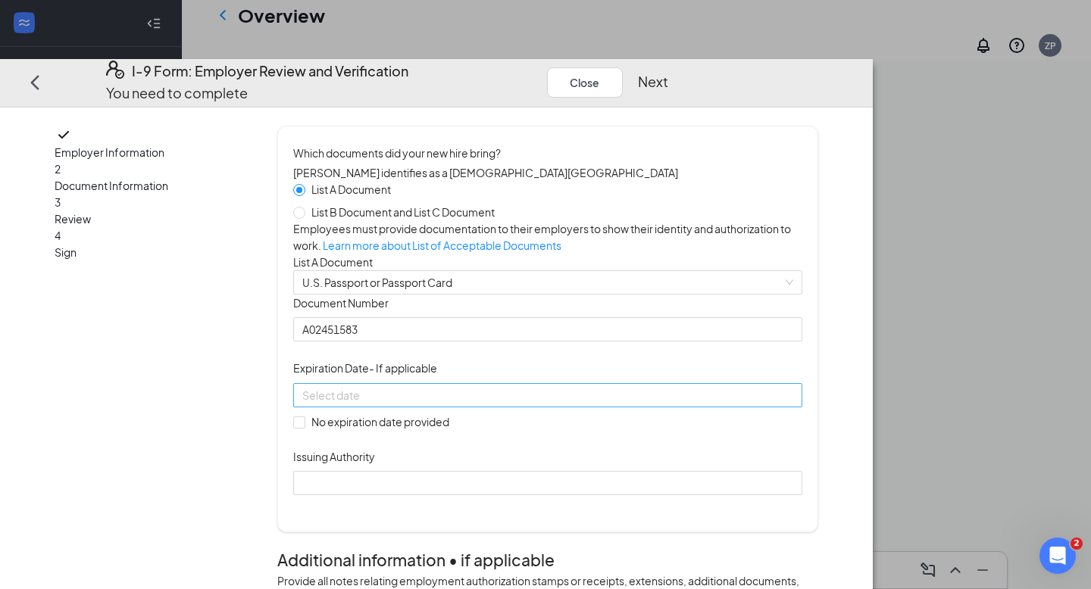
click at [432, 404] on input at bounding box center [546, 395] width 488 height 17
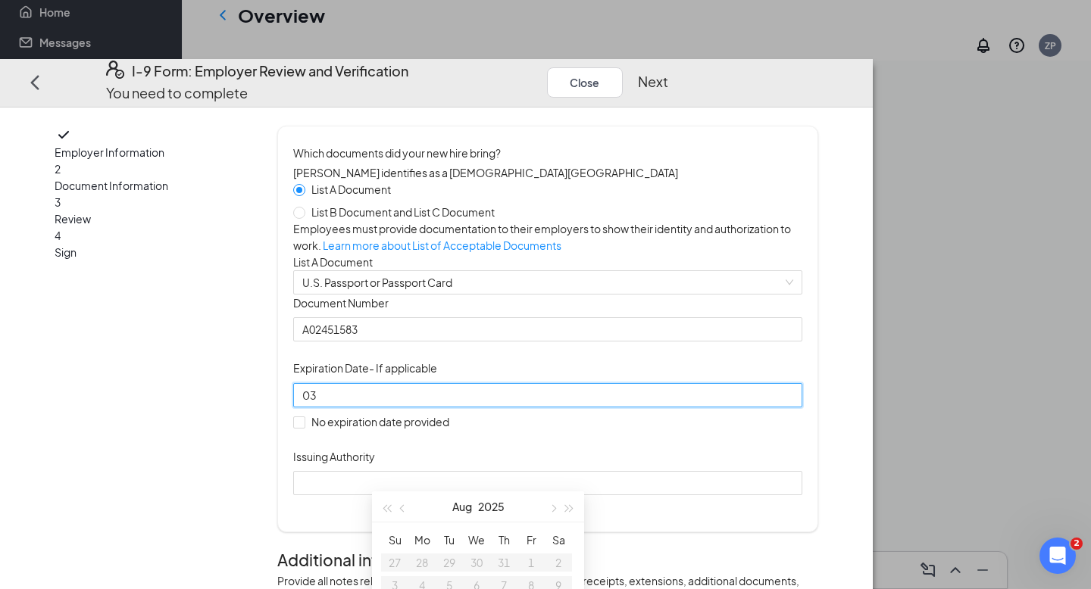
type input "0"
type input "[DATE]"
click at [597, 383] on div "Expiration Date - If applicable" at bounding box center [547, 371] width 509 height 23
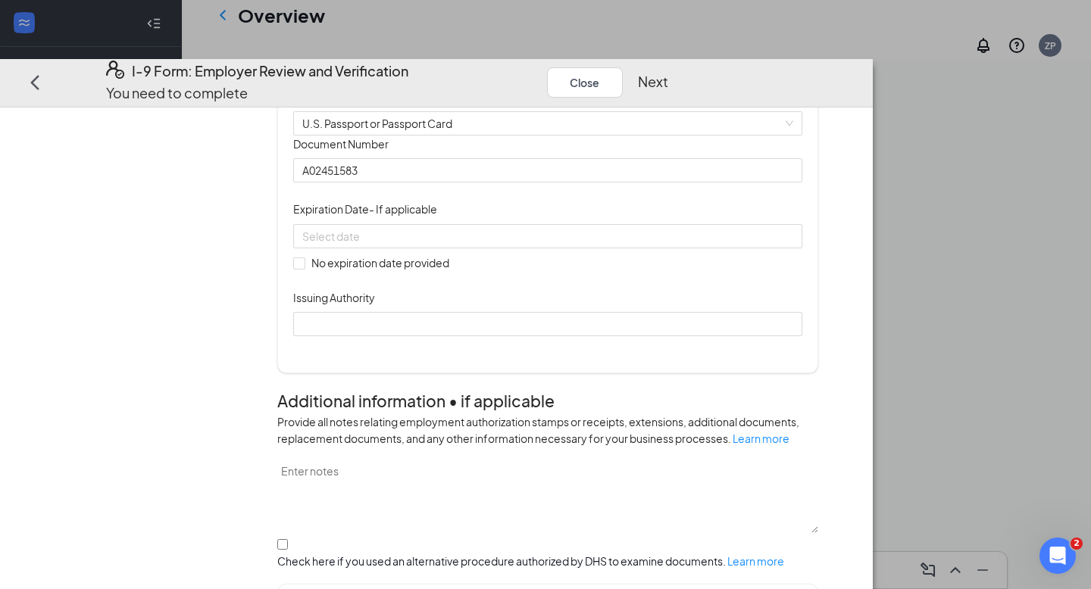
scroll to position [174, 0]
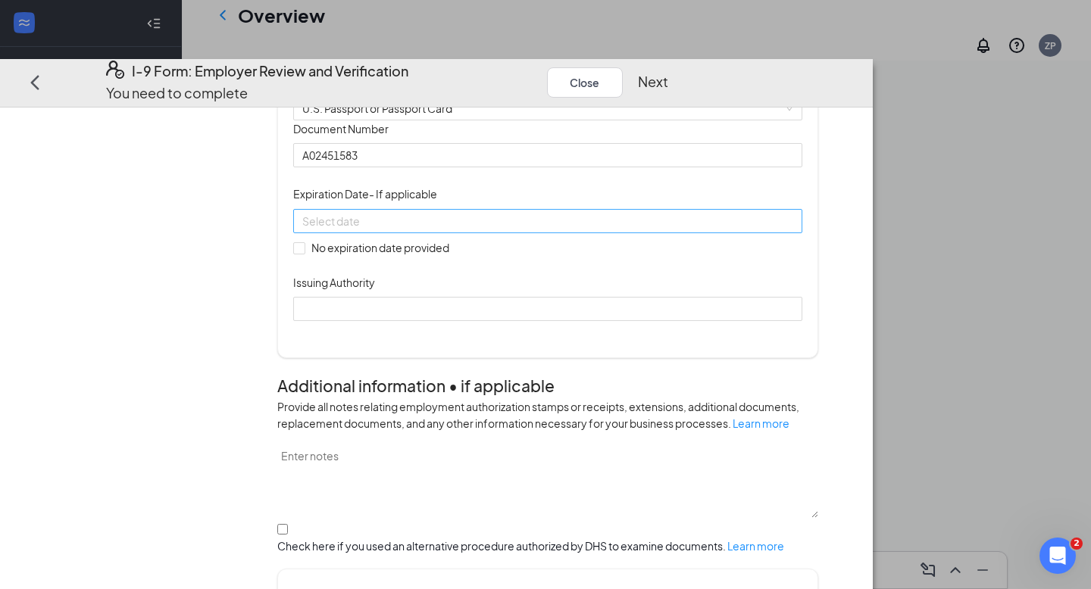
click at [626, 230] on div at bounding box center [547, 221] width 491 height 17
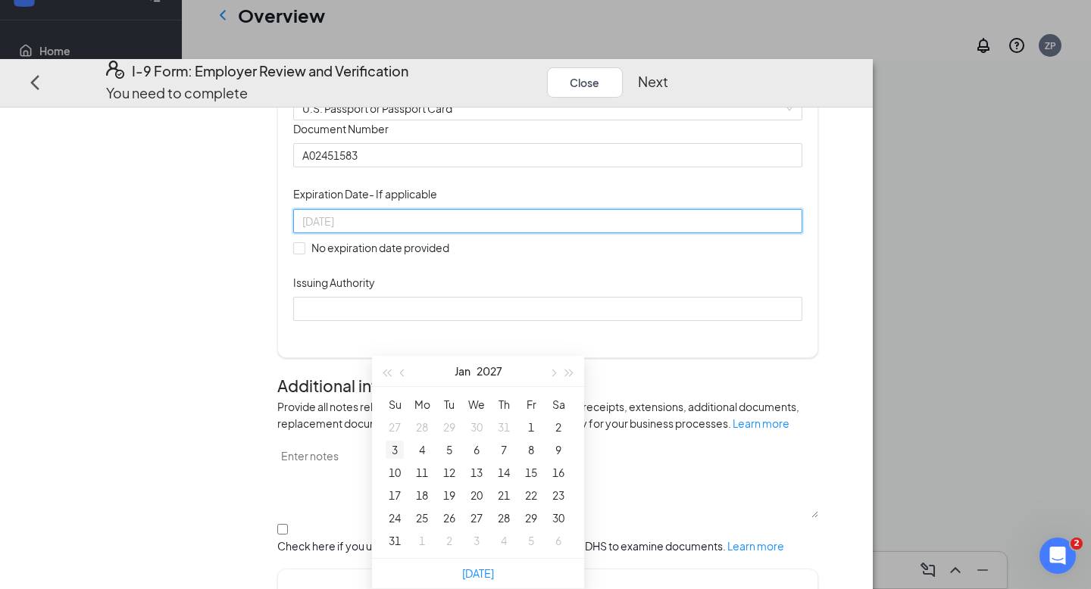
type input "[DATE]"
click at [398, 441] on div "3" at bounding box center [395, 450] width 18 height 18
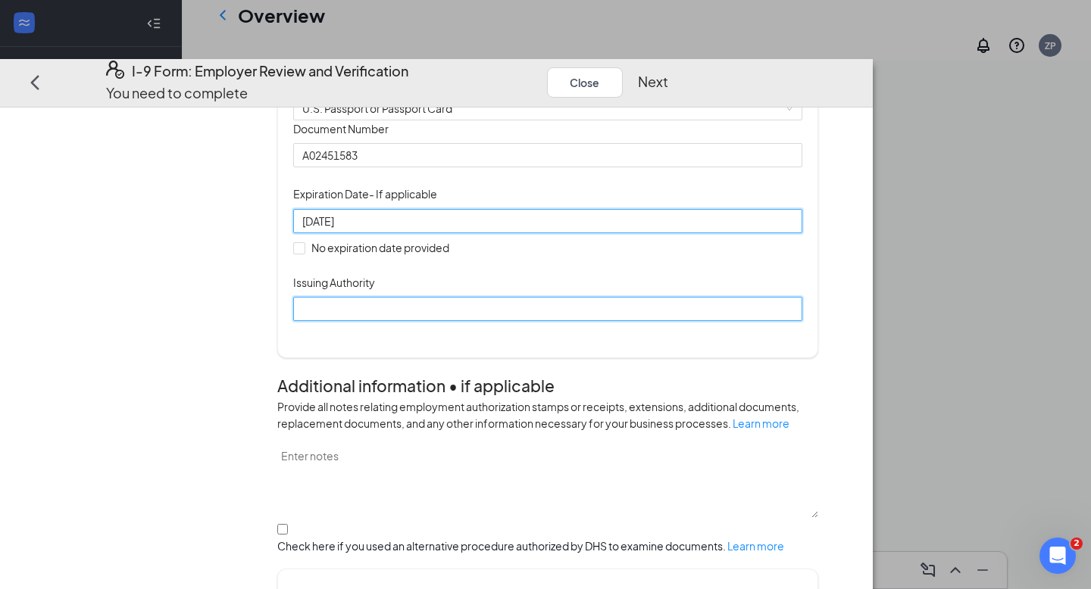
click at [571, 321] on input "Issuing Authority" at bounding box center [547, 309] width 509 height 24
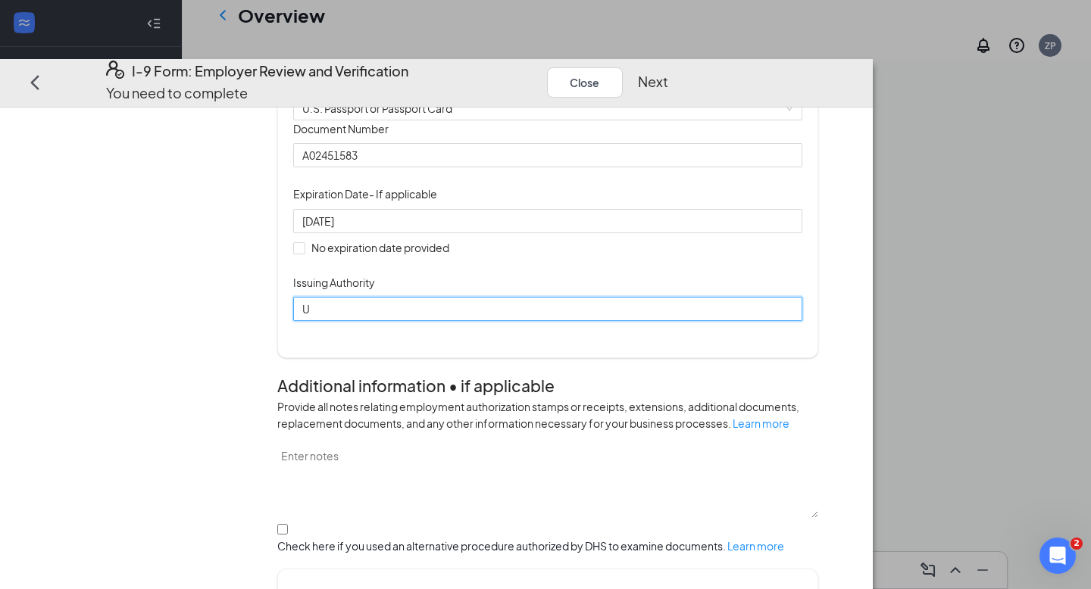
type input "[GEOGRAPHIC_DATA]"
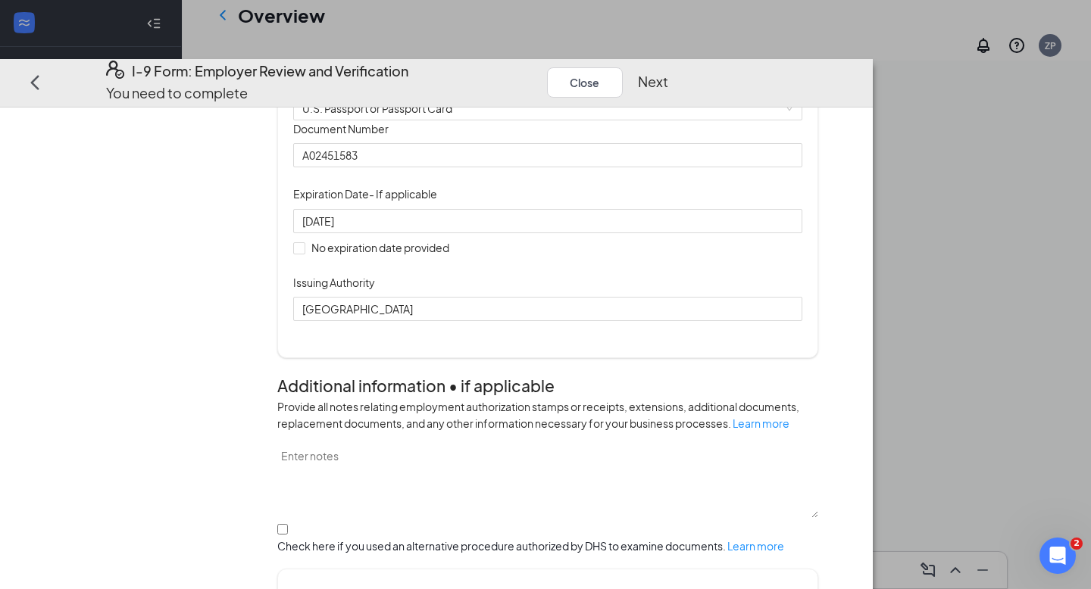
click at [692, 321] on div "Document Title U.S. Passport or Passport Card Document Number [PASSPORT] Expira…" at bounding box center [547, 220] width 509 height 201
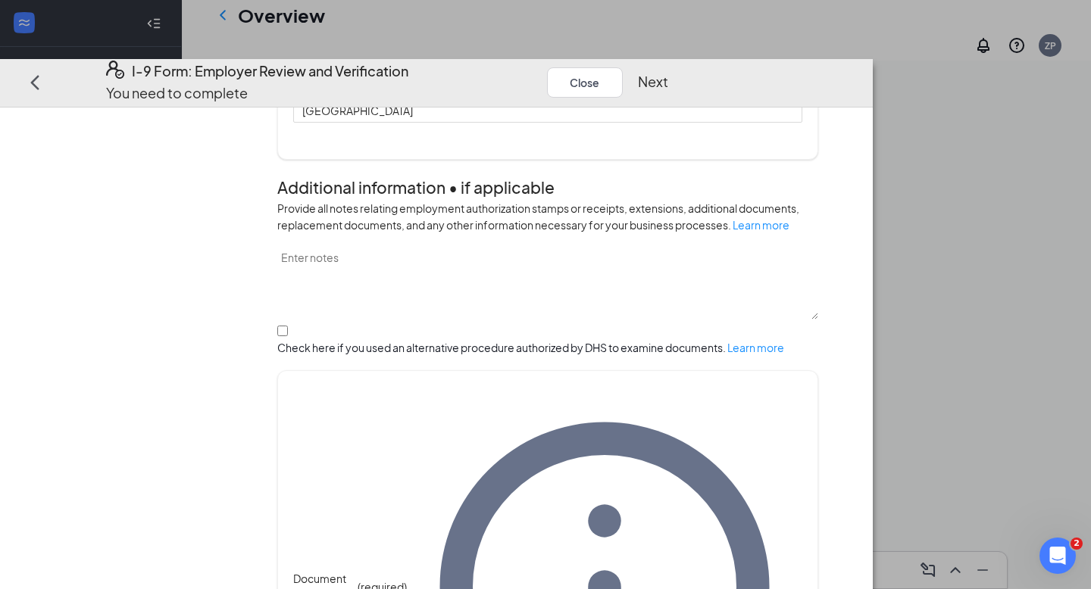
scroll to position [451, 0]
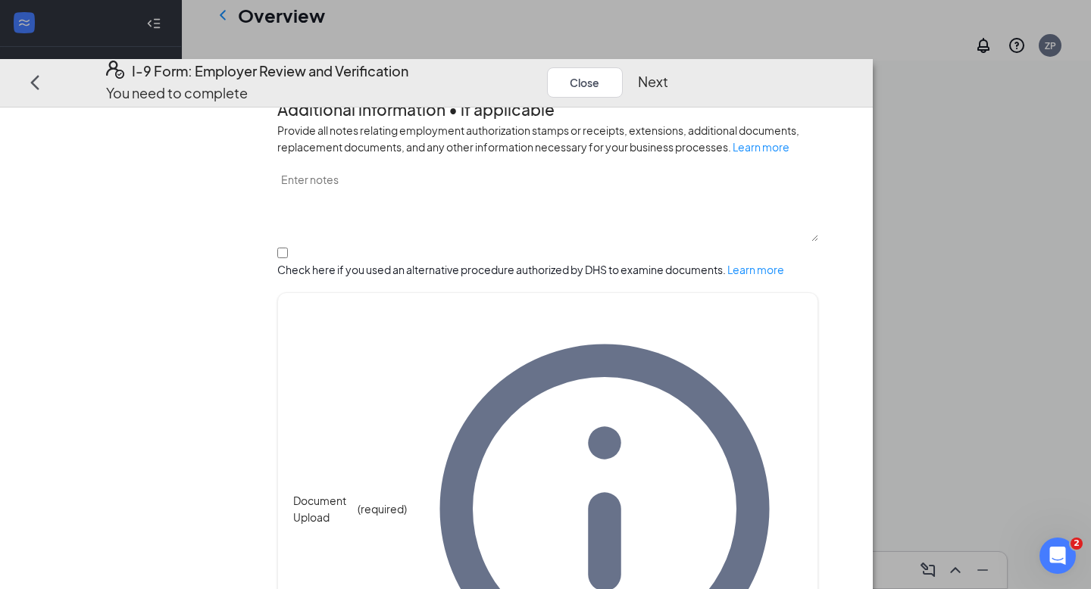
click at [668, 71] on button "Next" at bounding box center [653, 81] width 30 height 21
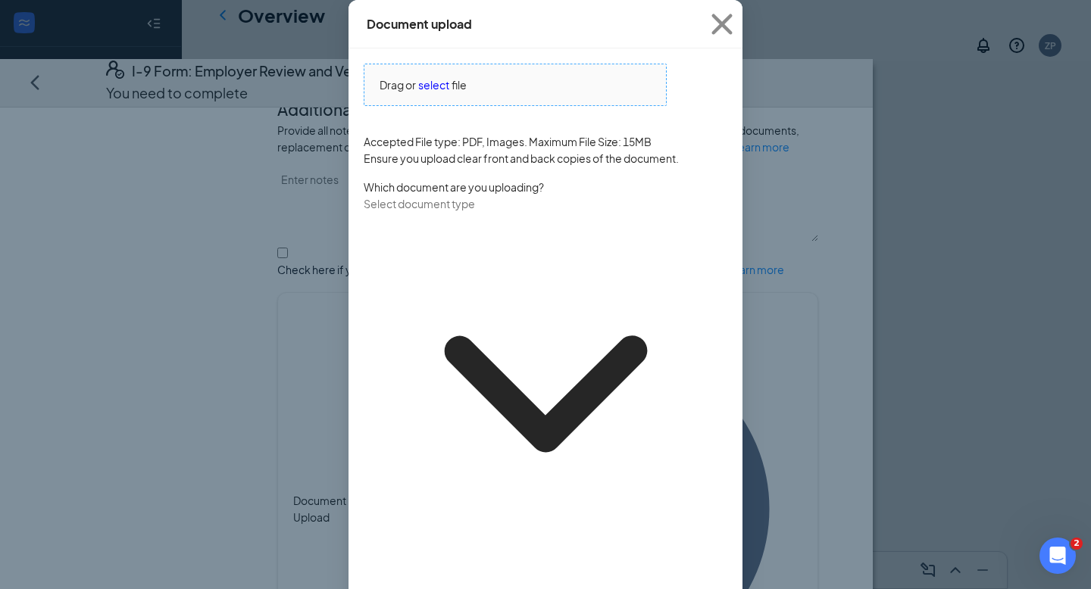
click at [430, 93] on span "select" at bounding box center [433, 85] width 31 height 17
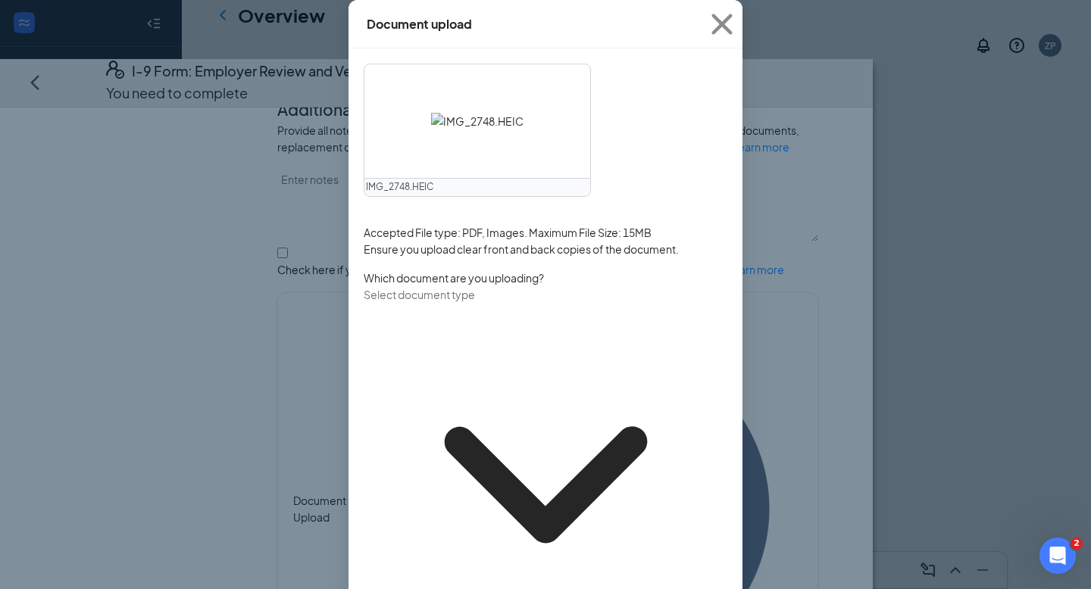
click at [498, 303] on input "text" at bounding box center [431, 294] width 134 height 17
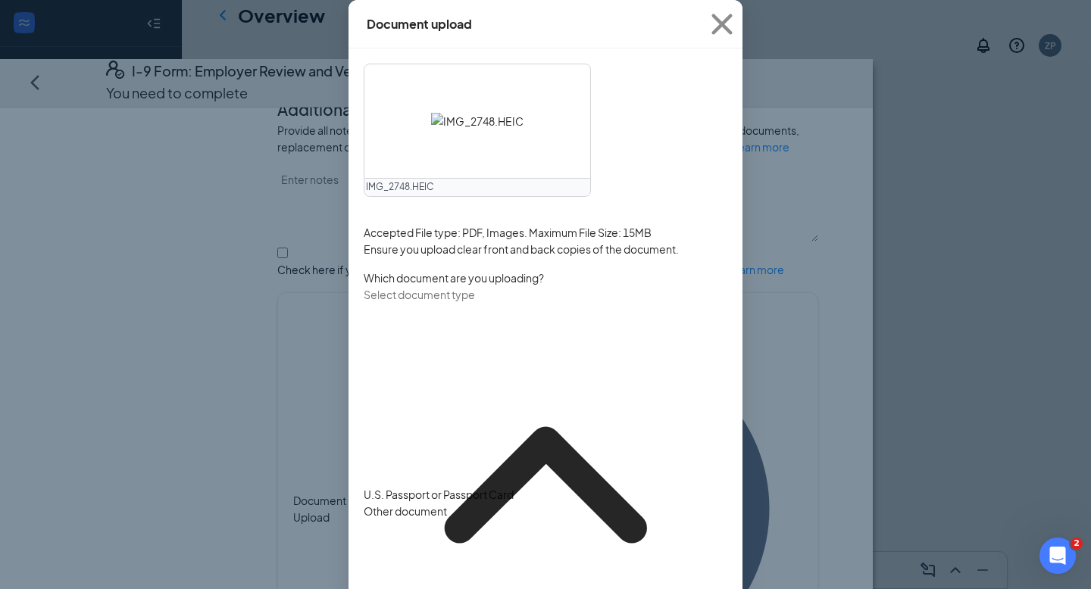
click at [514, 486] on div "U.S. Passport or Passport Card" at bounding box center [439, 494] width 150 height 17
type input "U.S. Passport or Passport Card"
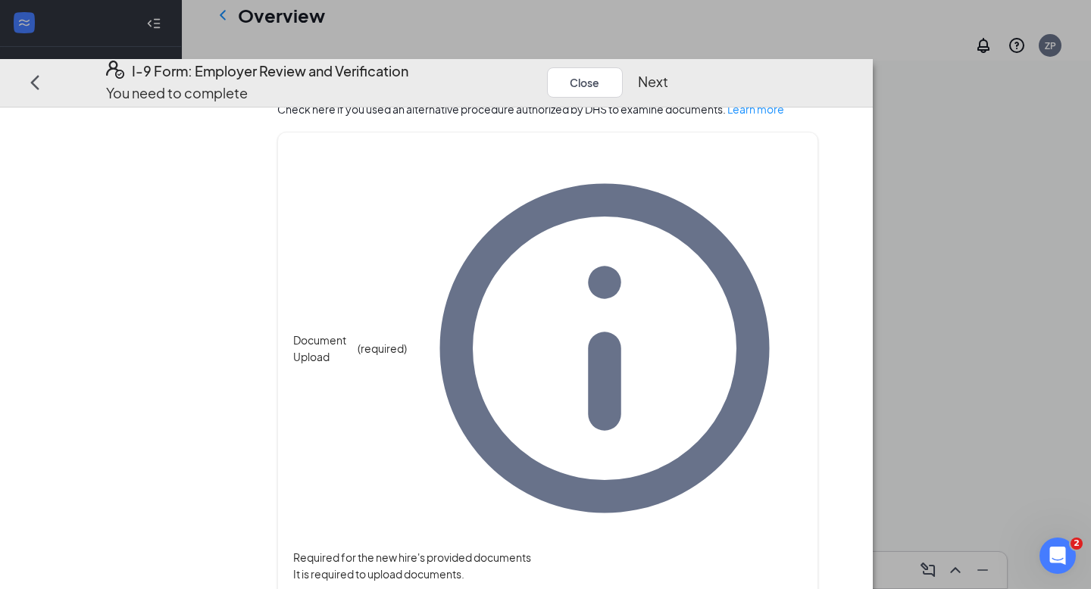
scroll to position [621, 0]
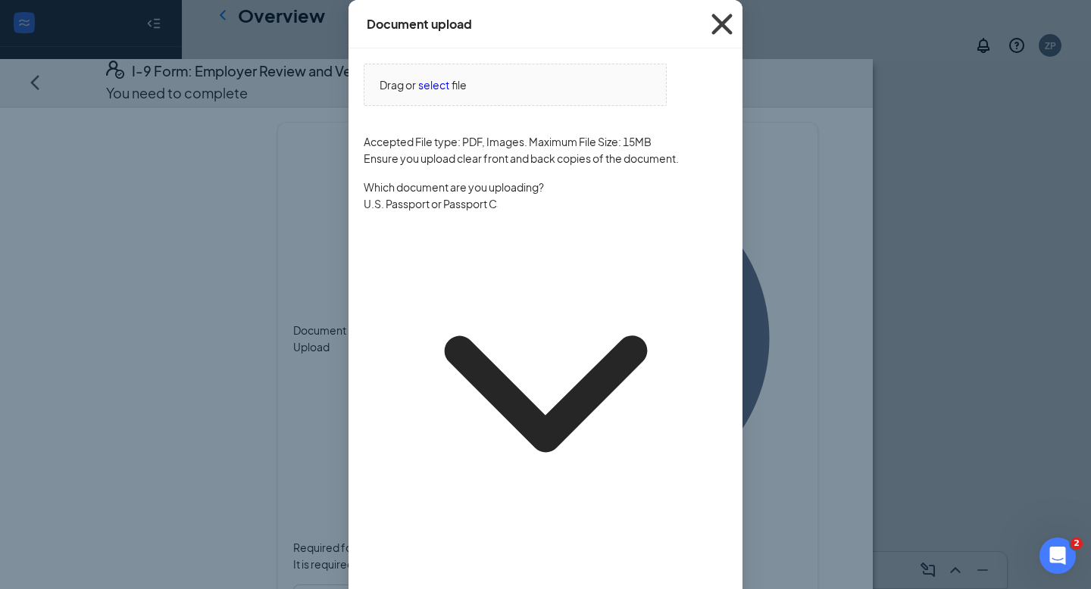
click at [713, 45] on icon "Cross" at bounding box center [722, 24] width 41 height 41
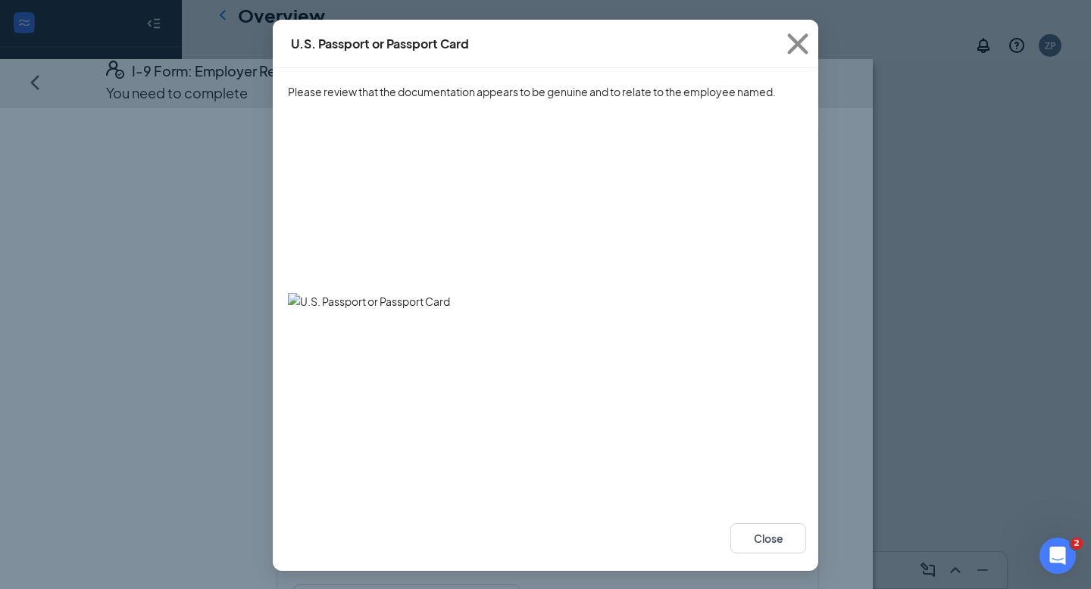
scroll to position [55, 0]
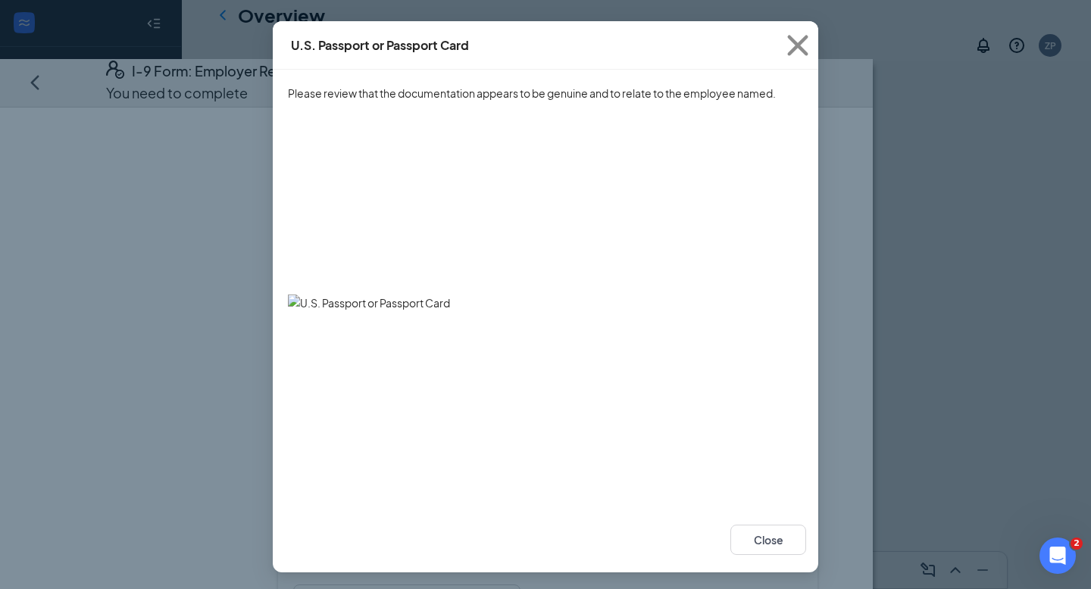
click at [295, 302] on img at bounding box center [532, 303] width 488 height 17
click at [772, 533] on button "Close" at bounding box center [768, 540] width 76 height 30
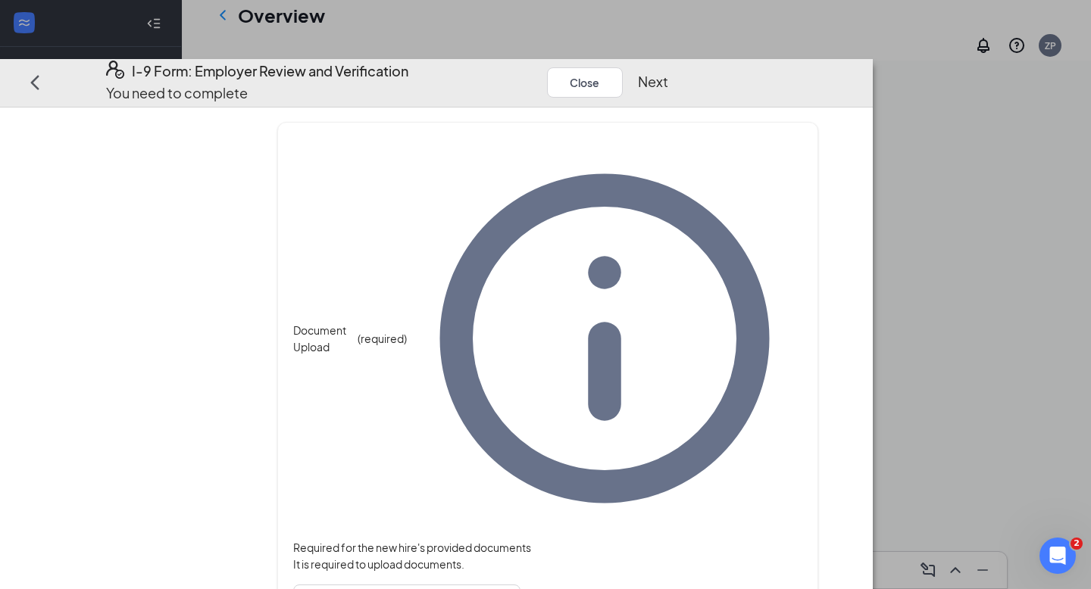
scroll to position [0, 0]
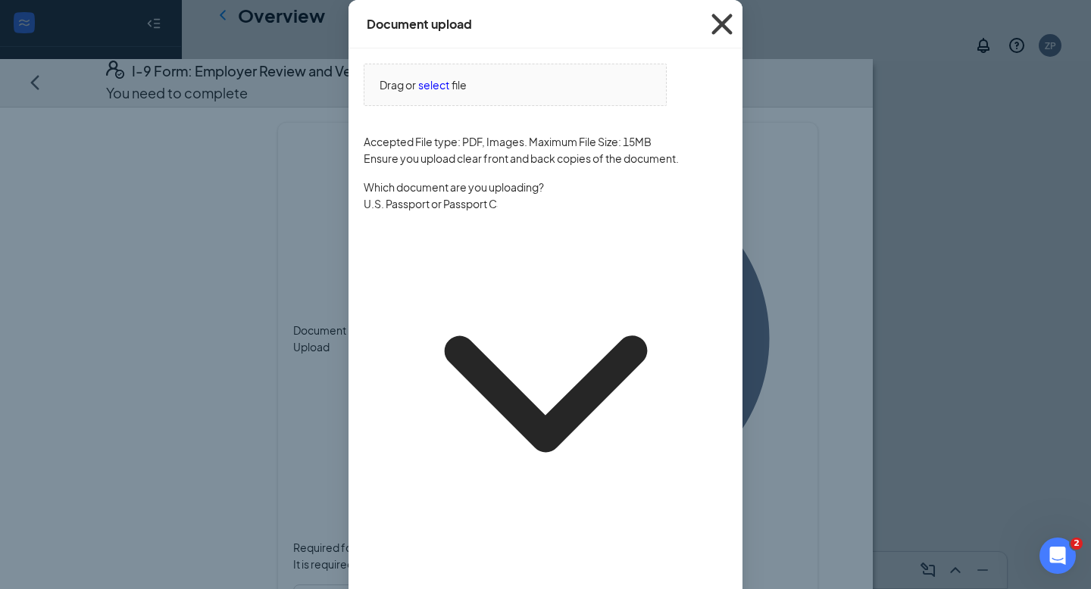
click at [711, 45] on span "Close" at bounding box center [722, 24] width 41 height 41
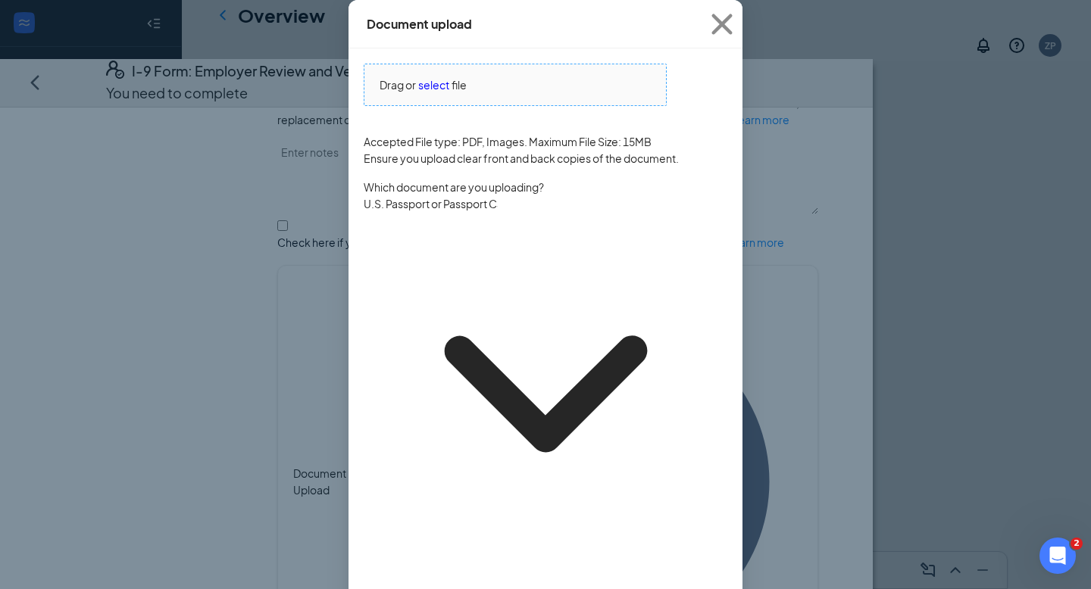
click at [439, 93] on span "select" at bounding box center [433, 85] width 31 height 17
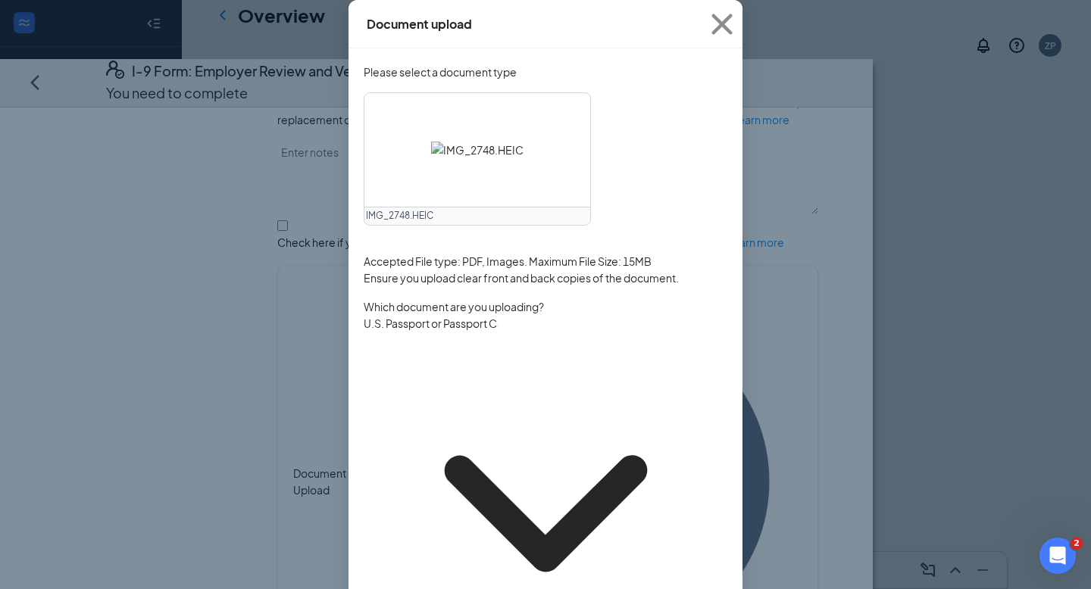
click at [438, 225] on div "IMG_2748.HEIC" at bounding box center [477, 216] width 226 height 18
click at [414, 225] on div "IMG_2748.HEIC" at bounding box center [477, 216] width 226 height 18
click at [409, 80] on span "Please select a document type" at bounding box center [440, 72] width 153 height 17
click at [375, 225] on div "IMG_2748.HEIC" at bounding box center [477, 216] width 226 height 18
click at [502, 427] on span "U.S. Passport or Passport Card" at bounding box center [546, 505] width 364 height 380
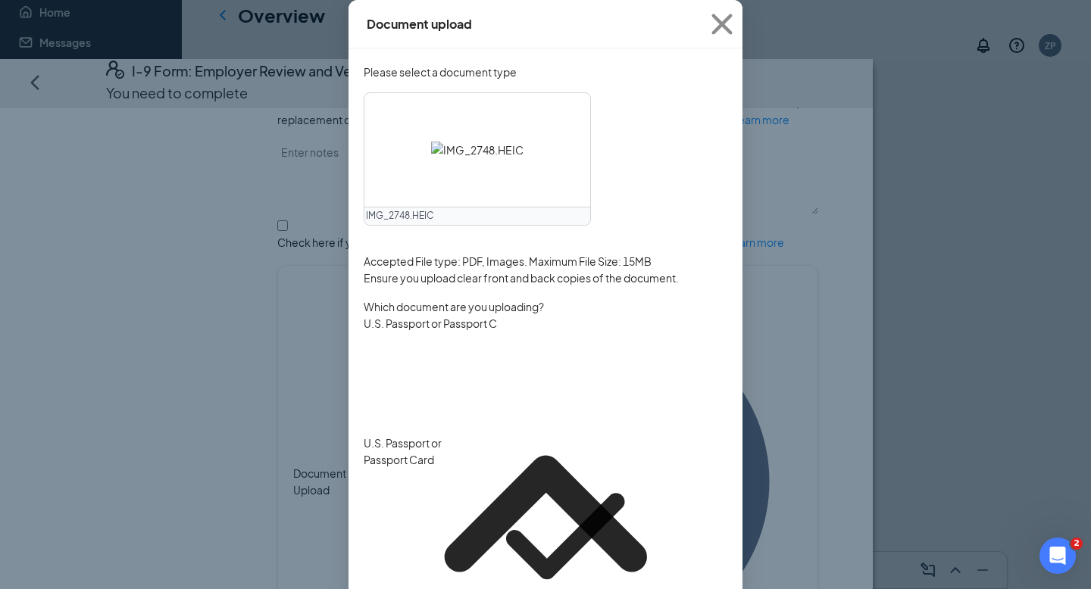
click at [502, 427] on span "U.S. Passport or Passport Card" at bounding box center [546, 505] width 364 height 380
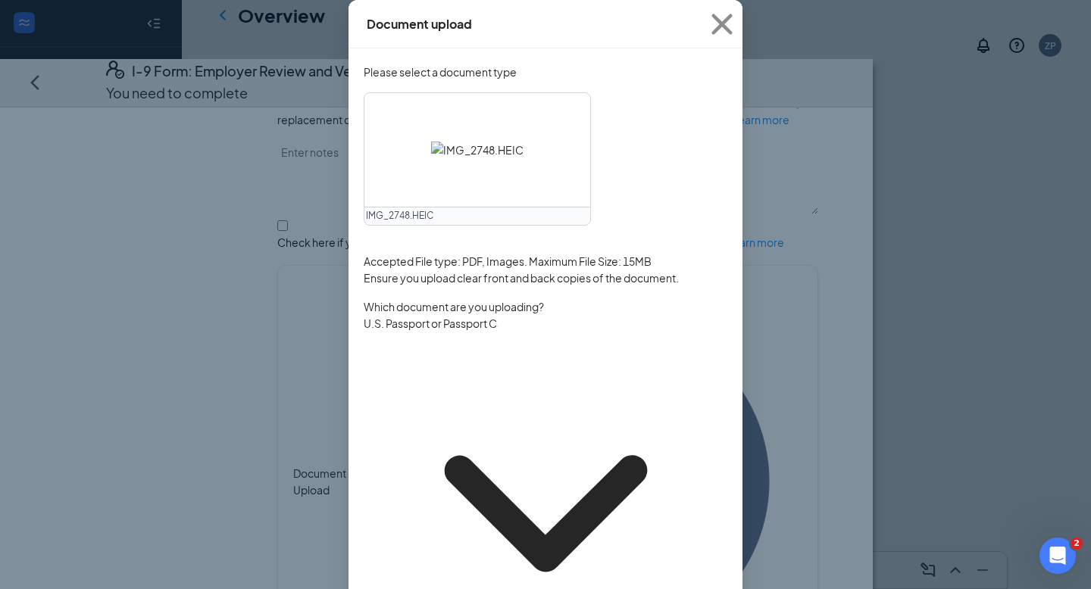
click at [498, 332] on input "U.S. Passport or Passport Card" at bounding box center [431, 323] width 134 height 17
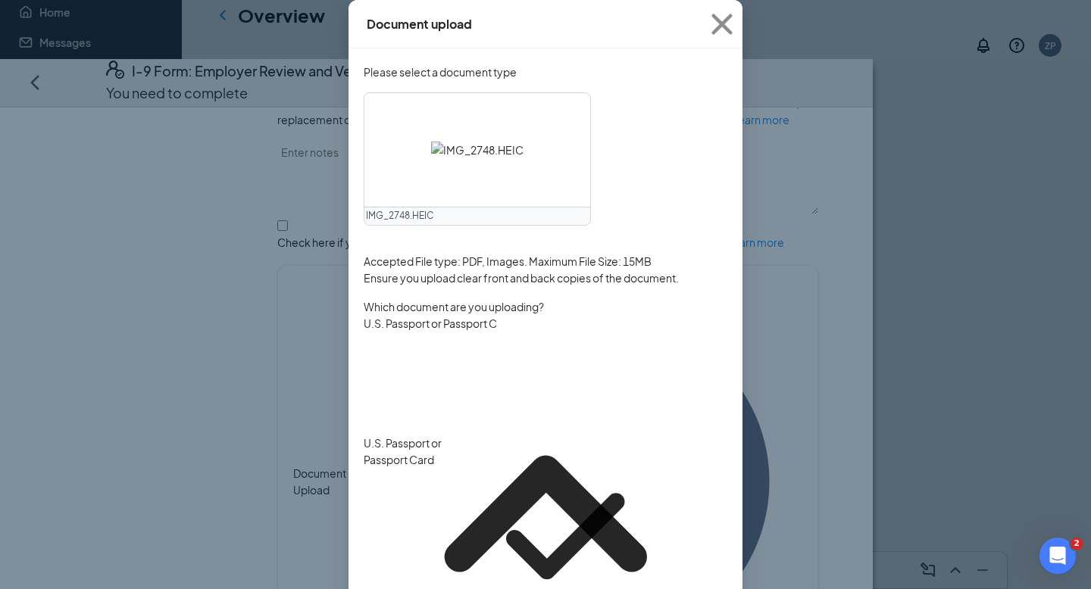
click at [484, 441] on div "U.S. Passport or Passport Card" at bounding box center [515, 536] width 303 height 203
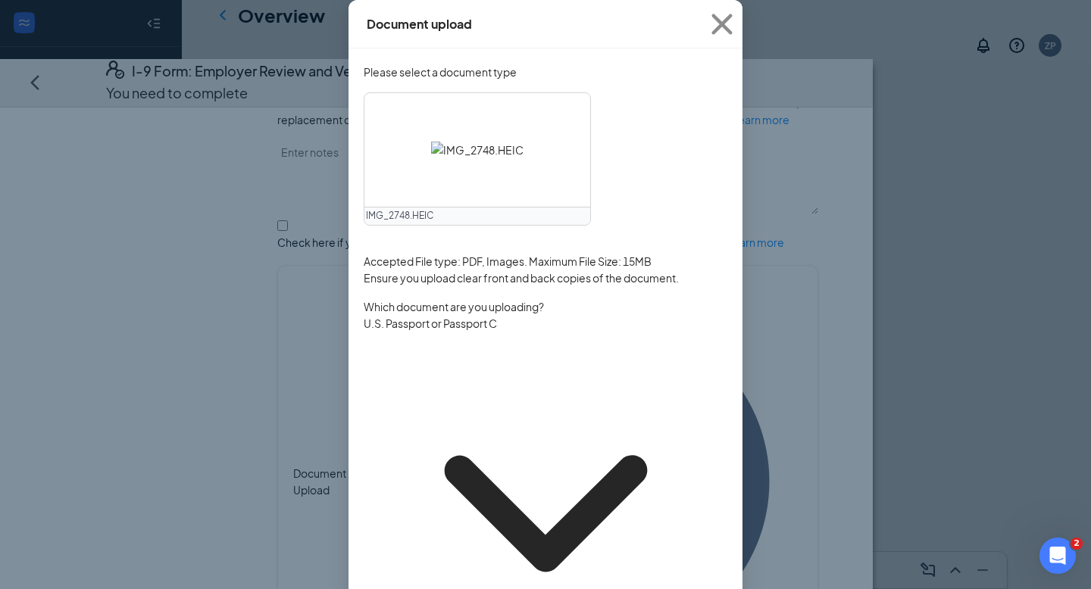
drag, startPoint x: 562, startPoint y: 450, endPoint x: 305, endPoint y: 451, distance: 256.8
click at [305, 451] on div "Document upload Please select a document type IMG_2748.HEIC Accepted File type:…" at bounding box center [545, 294] width 1091 height 589
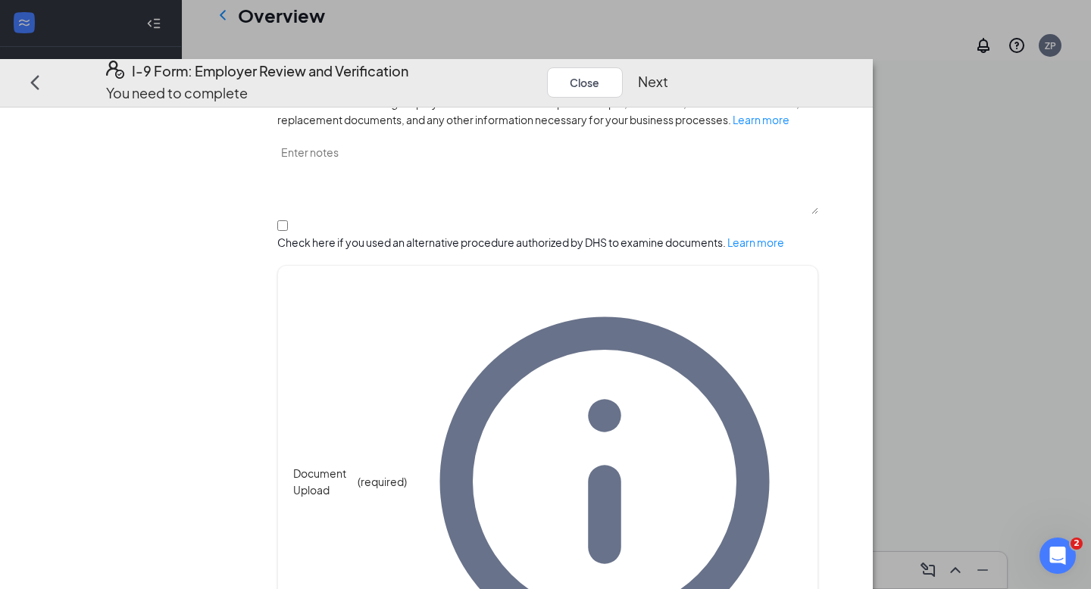
scroll to position [621, 0]
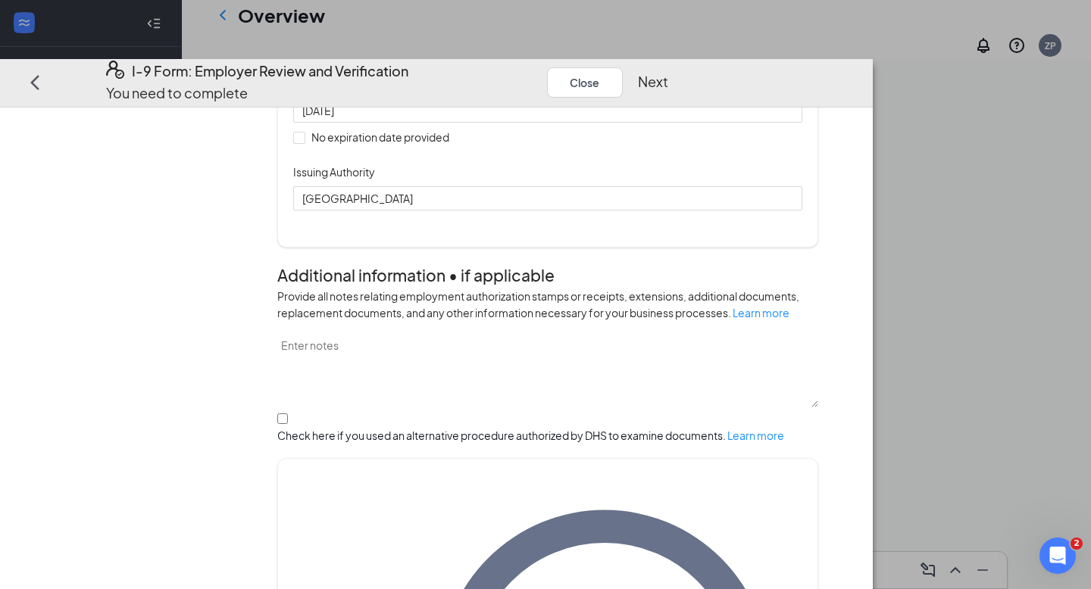
scroll to position [290, 0]
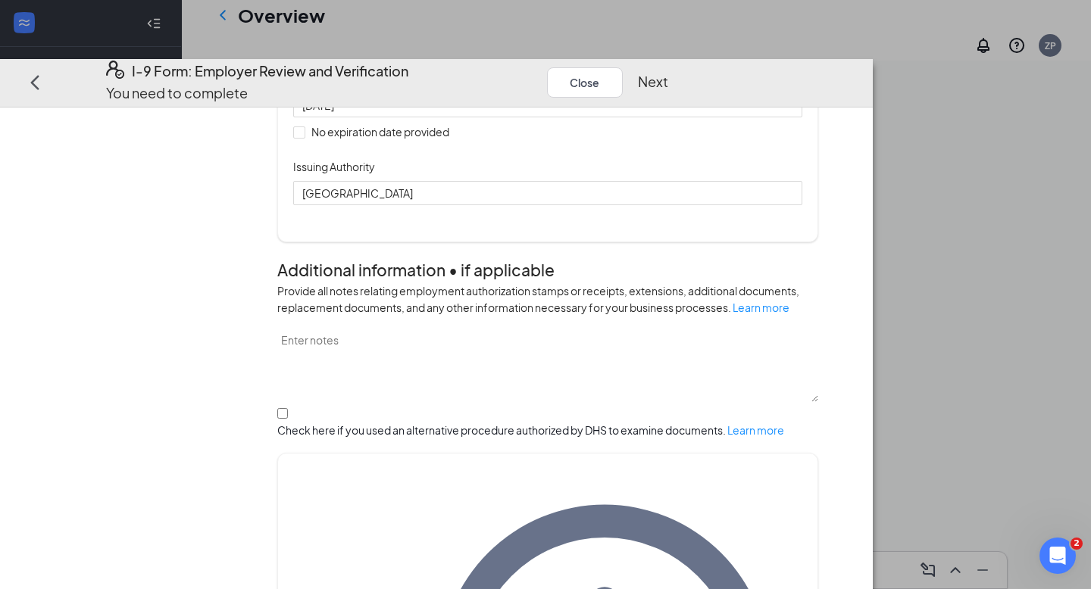
click at [668, 71] on button "Next" at bounding box center [653, 81] width 30 height 21
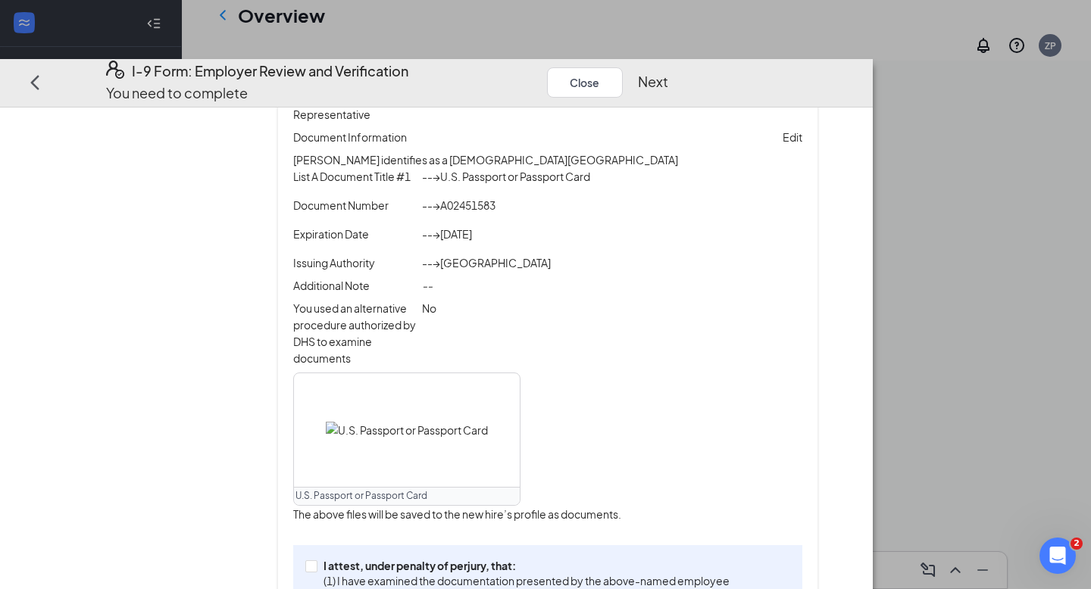
scroll to position [439, 0]
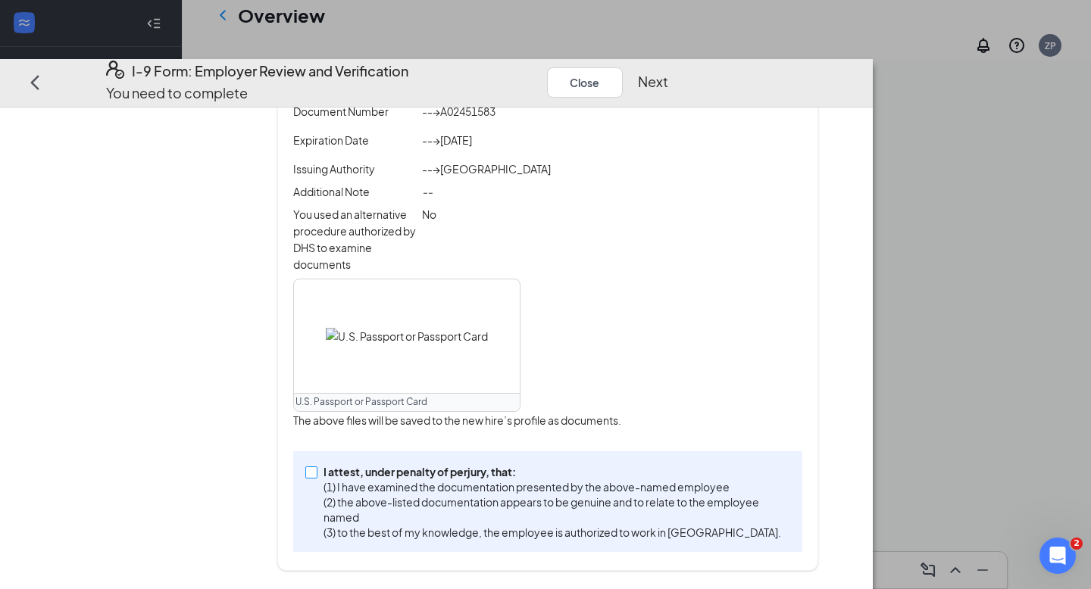
click at [316, 477] on input "I attest, under penalty of [PERSON_NAME], that: (1) I have examined the documen…" at bounding box center [310, 471] width 11 height 11
checkbox input "true"
click at [668, 71] on button "Next" at bounding box center [653, 81] width 30 height 21
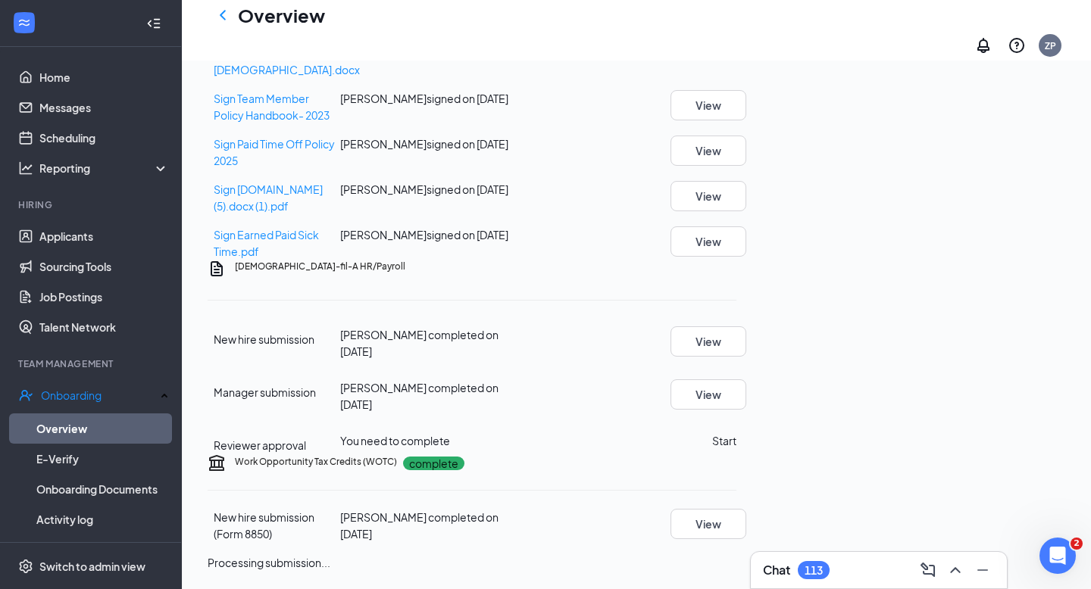
scroll to position [910, 0]
click at [736, 433] on button "Start" at bounding box center [724, 441] width 24 height 17
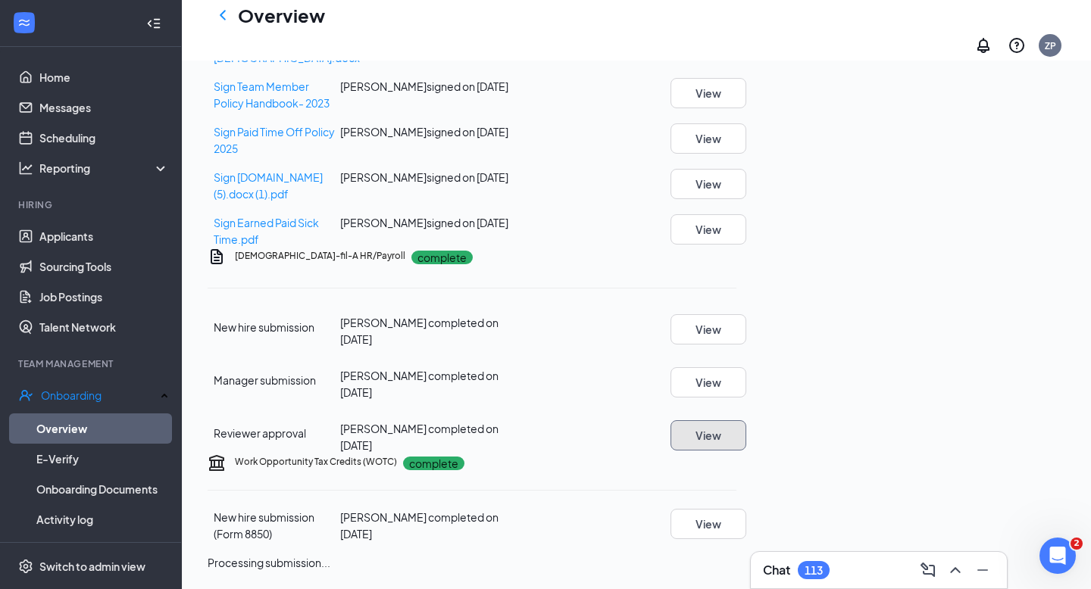
scroll to position [916, 0]
click at [54, 248] on link "Applicants" at bounding box center [104, 236] width 130 height 30
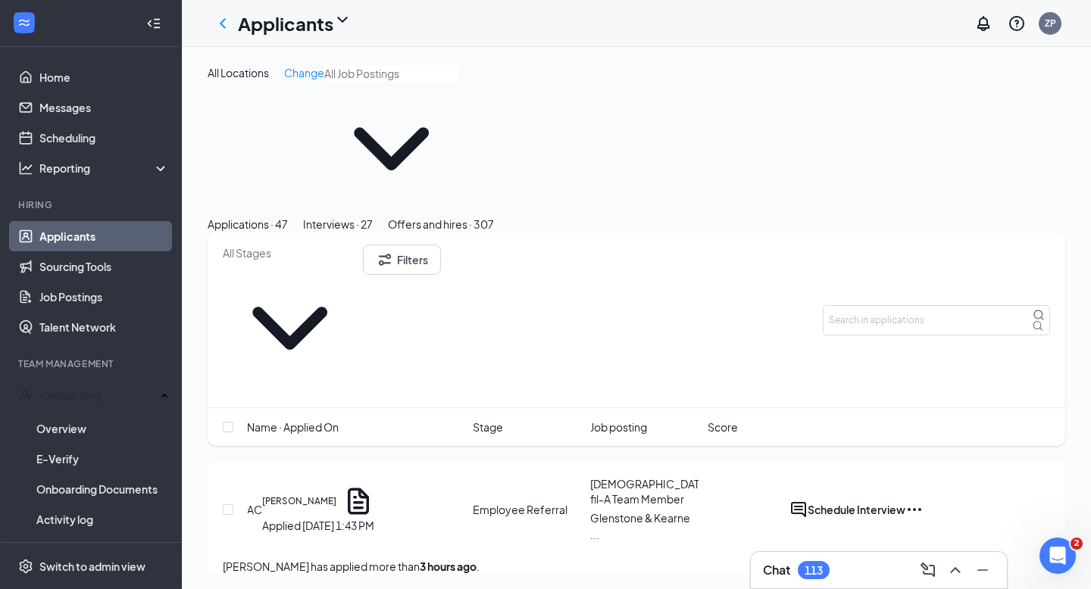
click at [373, 216] on button "Interviews · 27" at bounding box center [338, 224] width 70 height 17
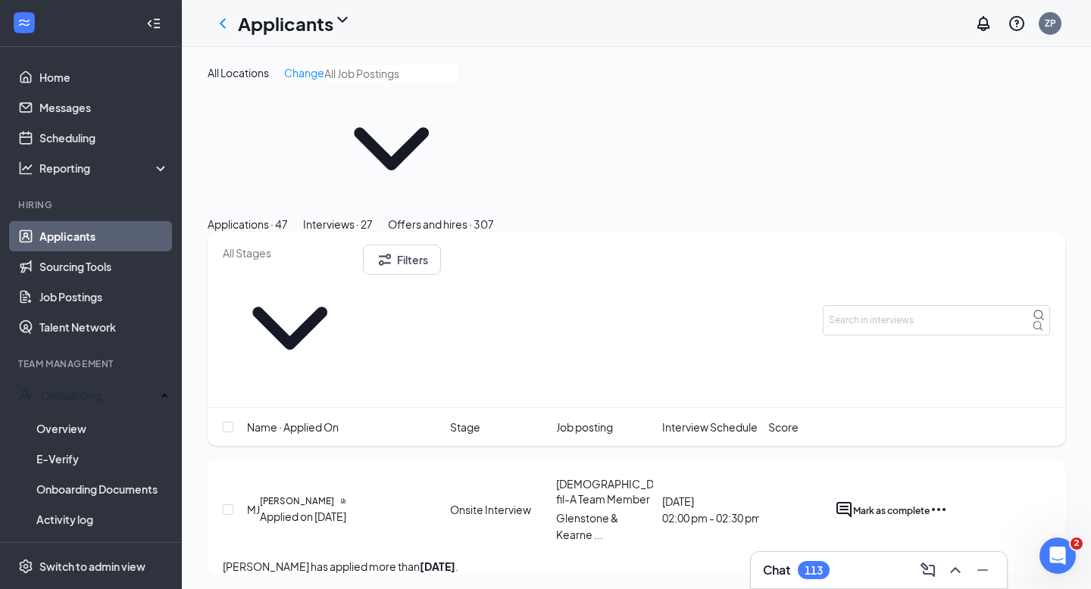
click at [288, 216] on div "Applications · 47" at bounding box center [248, 224] width 80 height 17
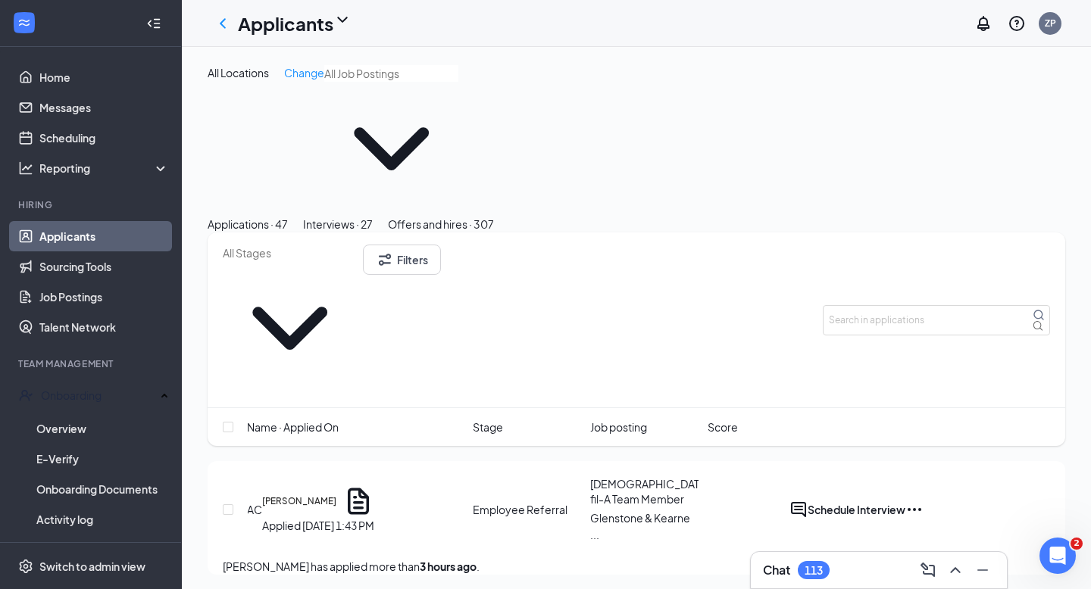
click at [373, 216] on div "Interviews · 27" at bounding box center [338, 224] width 70 height 17
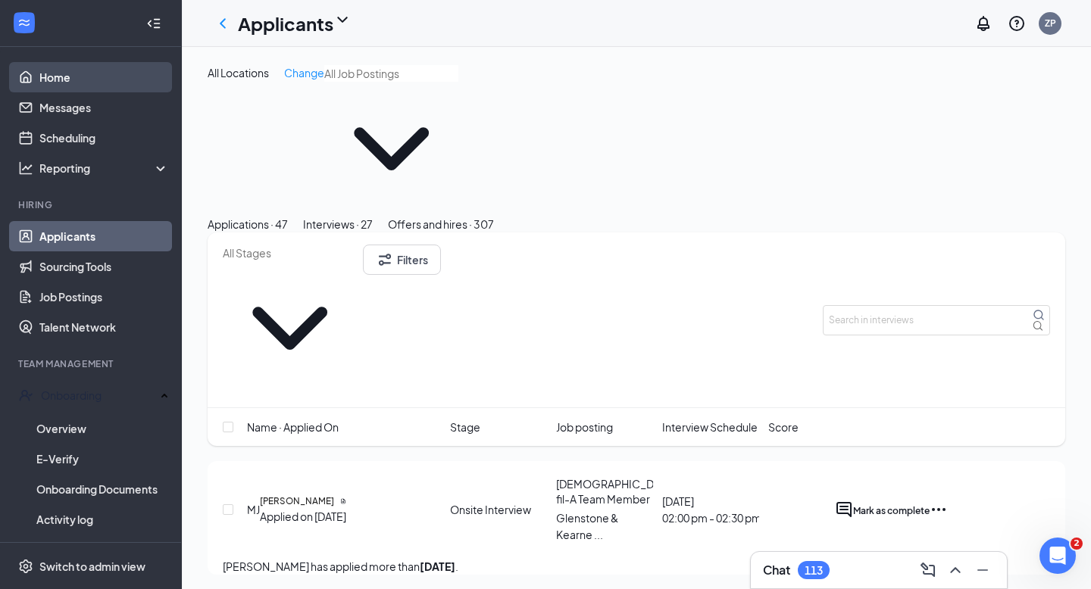
click at [96, 70] on link "Home" at bounding box center [104, 77] width 130 height 30
